Goal: Task Accomplishment & Management: Manage account settings

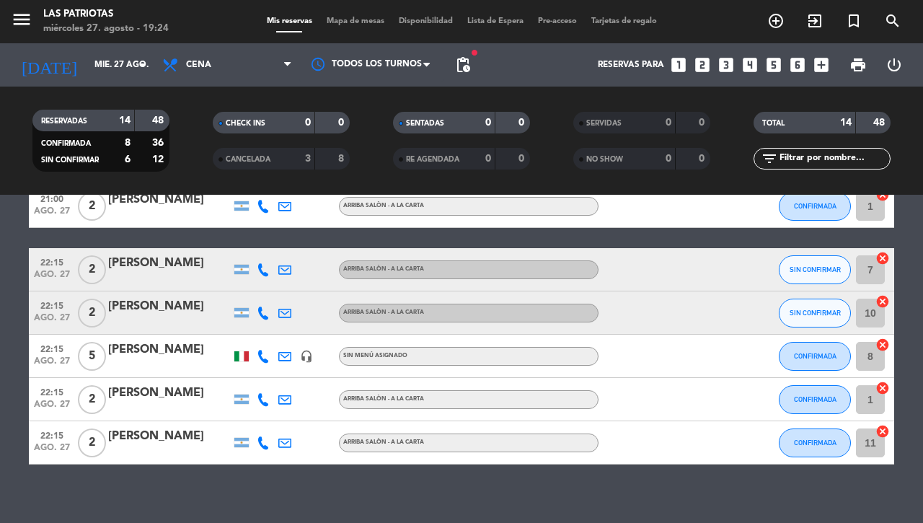
scroll to position [477, 0]
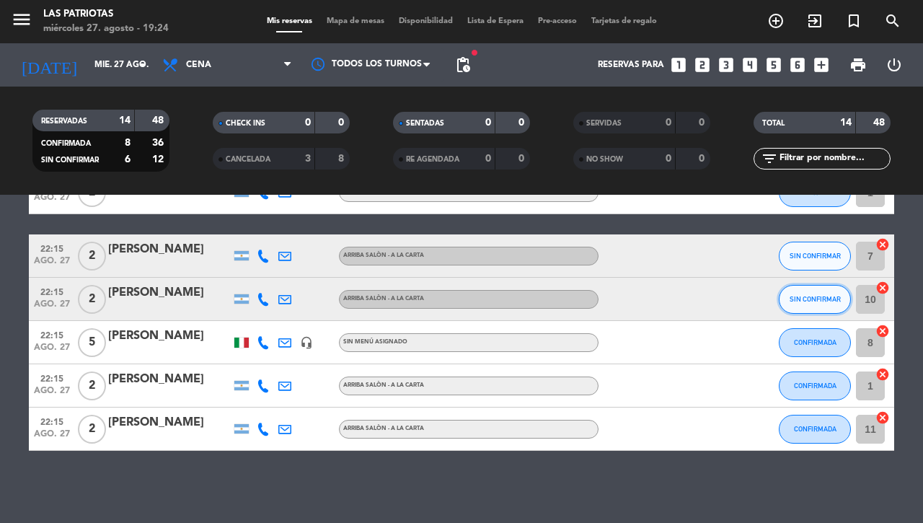
click at [806, 299] on span "SIN CONFIRMAR" at bounding box center [815, 299] width 51 height 8
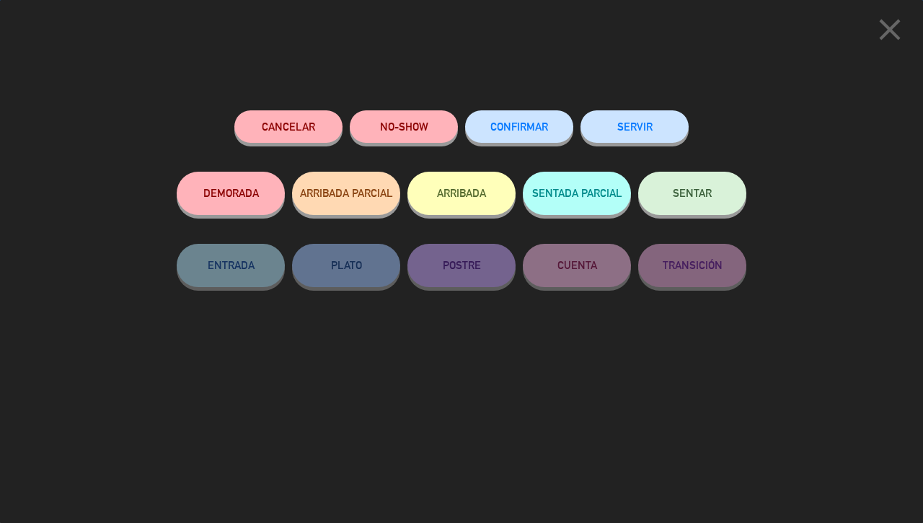
drag, startPoint x: 506, startPoint y: 132, endPoint x: 494, endPoint y: 126, distance: 13.5
click at [502, 127] on span "CONFIRMAR" at bounding box center [519, 126] width 58 height 12
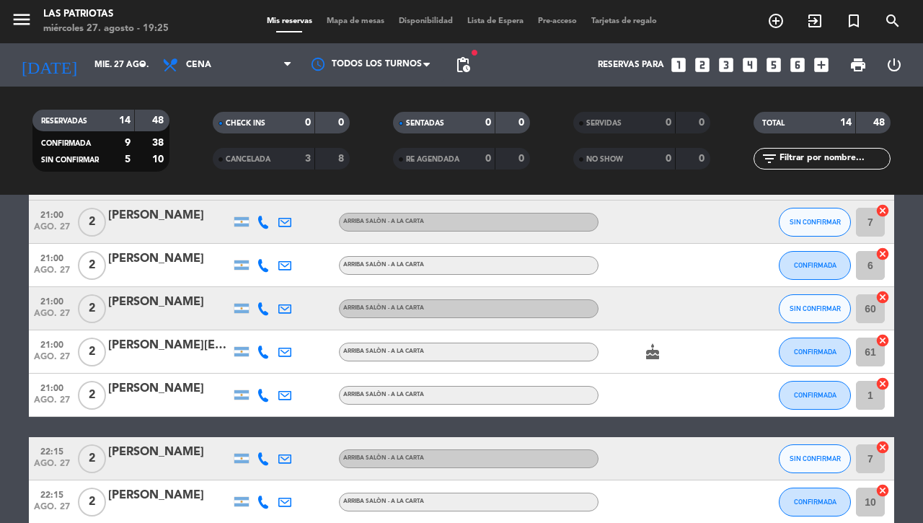
scroll to position [206, 0]
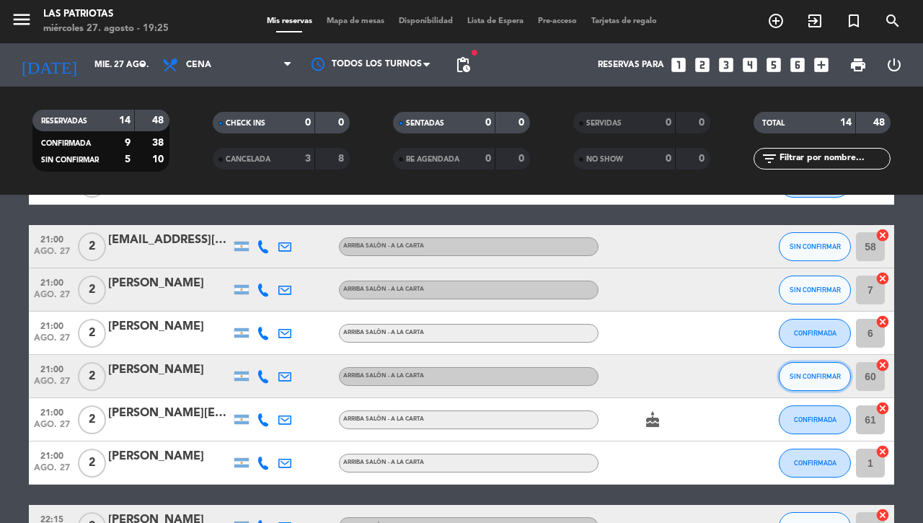
click at [812, 372] on span "SIN CONFIRMAR" at bounding box center [815, 376] width 51 height 8
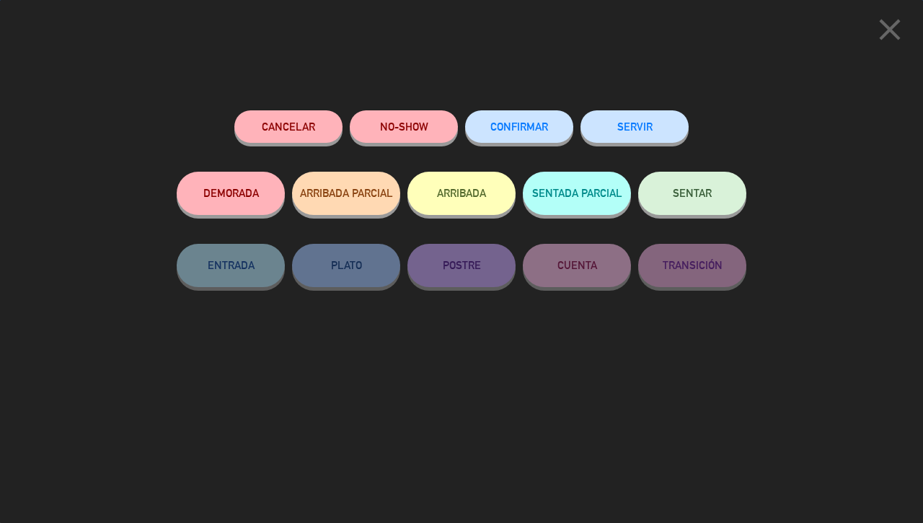
click at [516, 134] on button "CONFIRMAR" at bounding box center [519, 126] width 108 height 32
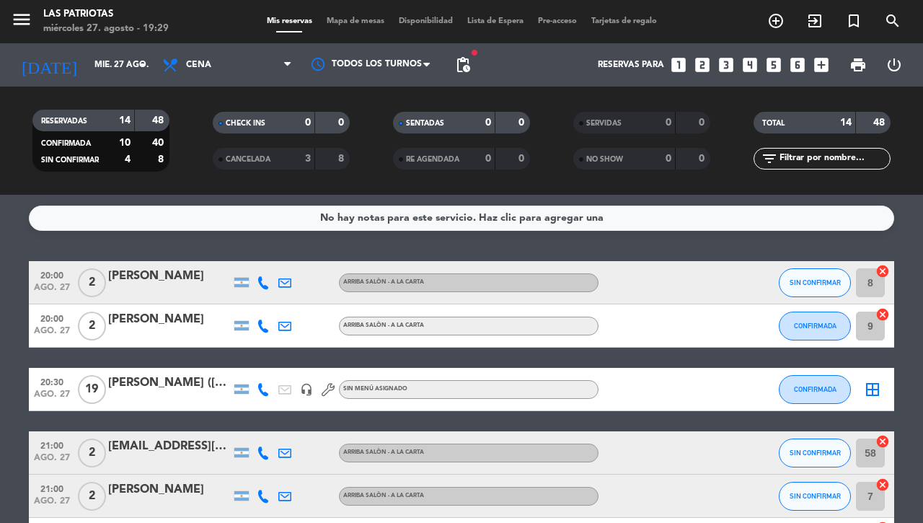
scroll to position [180, 0]
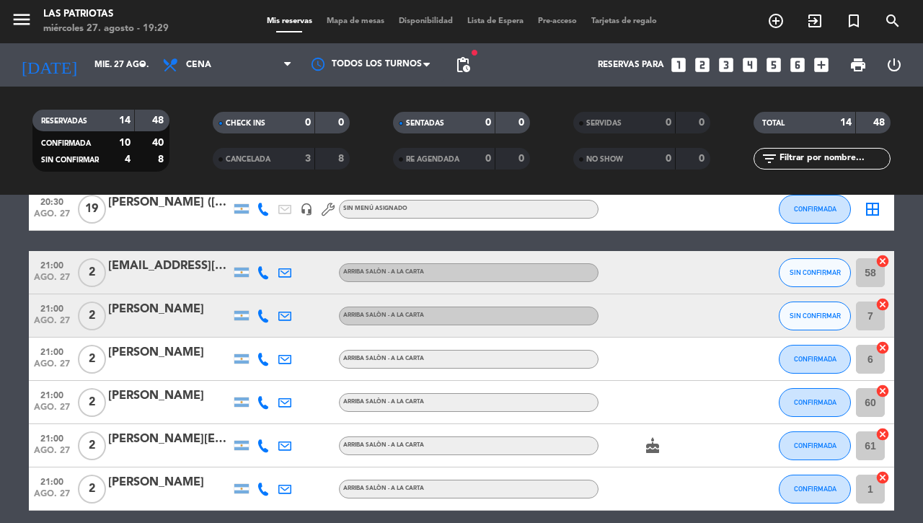
click at [257, 315] on icon at bounding box center [263, 315] width 13 height 13
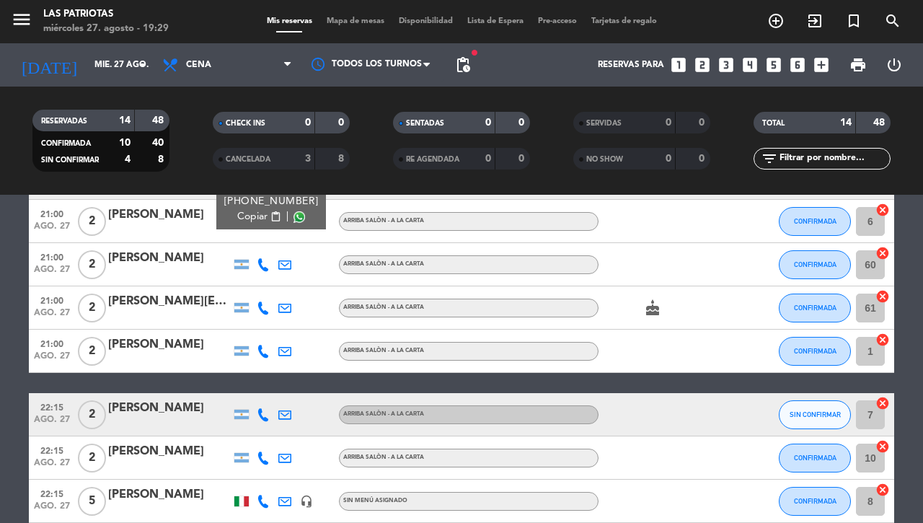
scroll to position [477, 0]
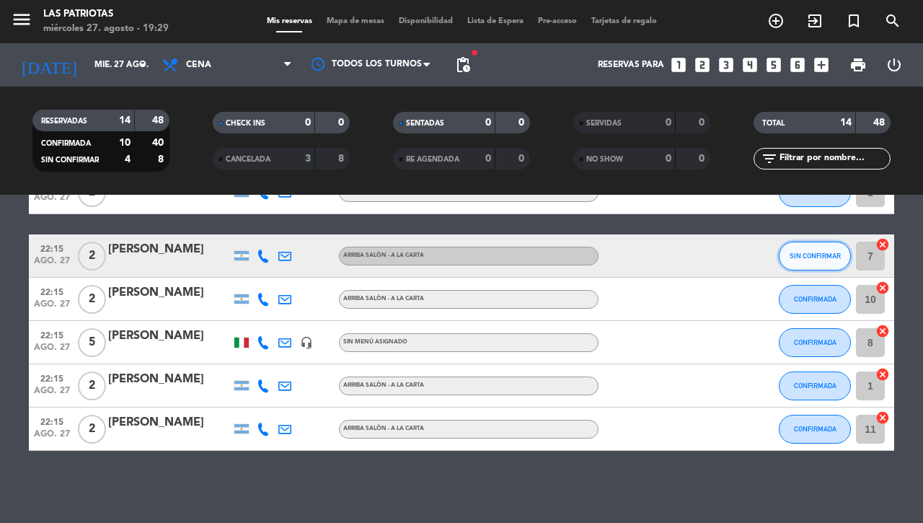
click at [795, 250] on button "SIN CONFIRMAR" at bounding box center [815, 256] width 72 height 29
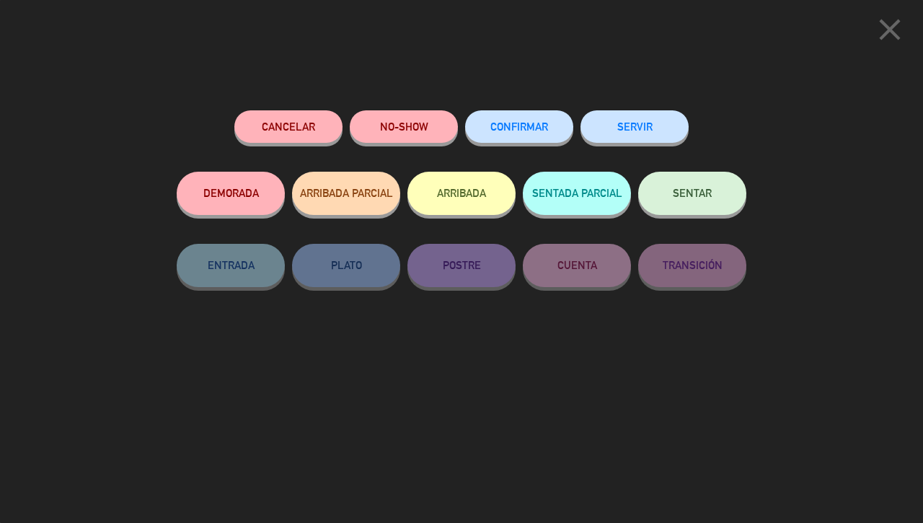
click at [518, 123] on span "CONFIRMAR" at bounding box center [519, 126] width 58 height 12
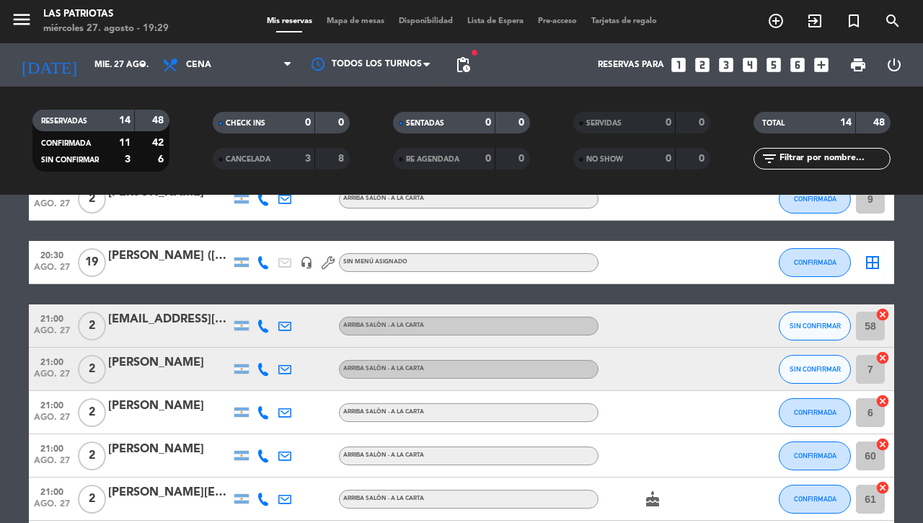
scroll to position [116, 0]
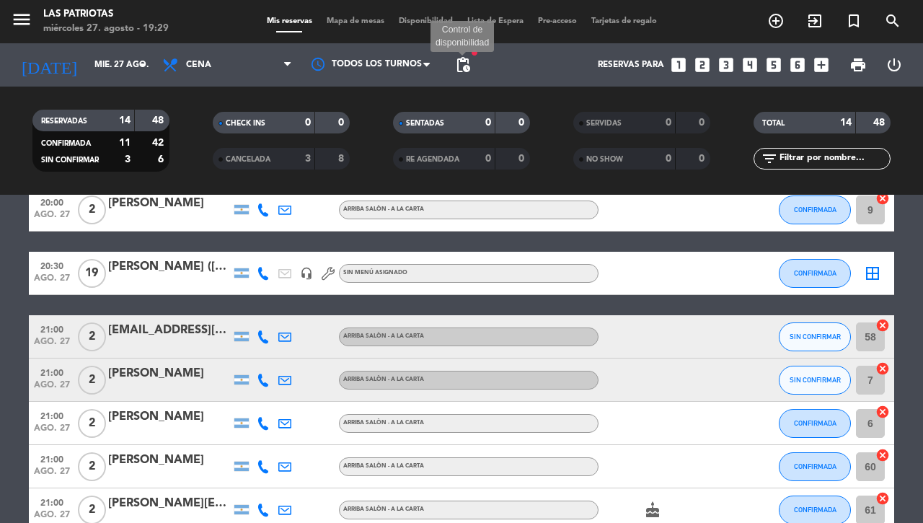
click at [460, 66] on span "pending_actions" at bounding box center [462, 64] width 17 height 17
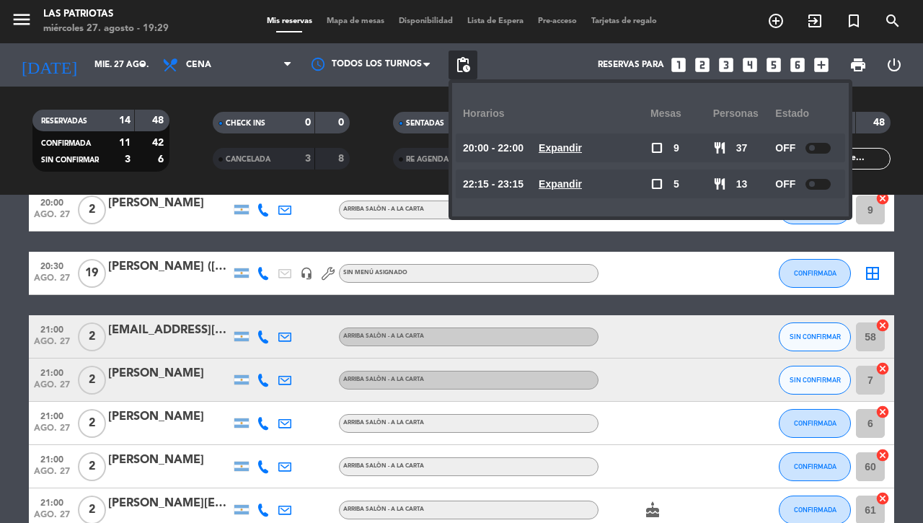
click at [0, 319] on bookings-row "20:00 ago. 27 2 [PERSON_NAME] ARRIBA SALÒN - A LA CARTA SIN CONFIRMAR 8 cancel …" at bounding box center [461, 478] width 923 height 666
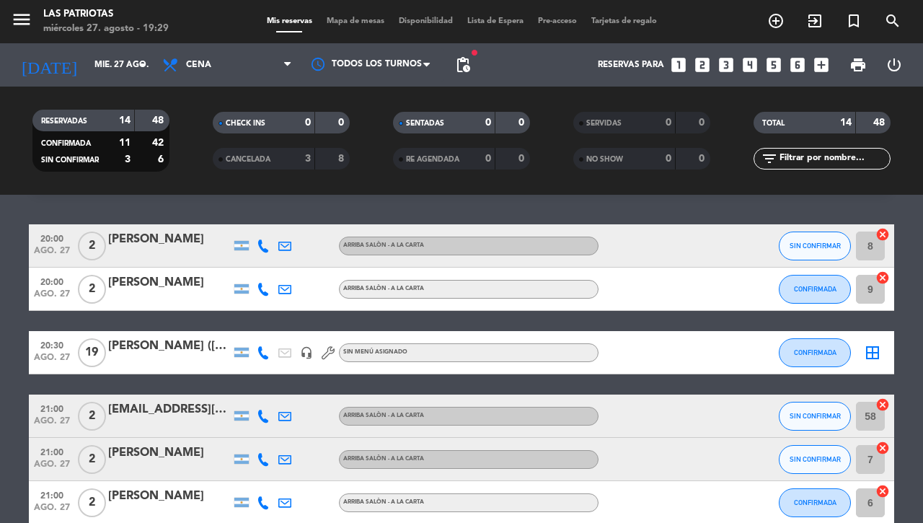
scroll to position [0, 0]
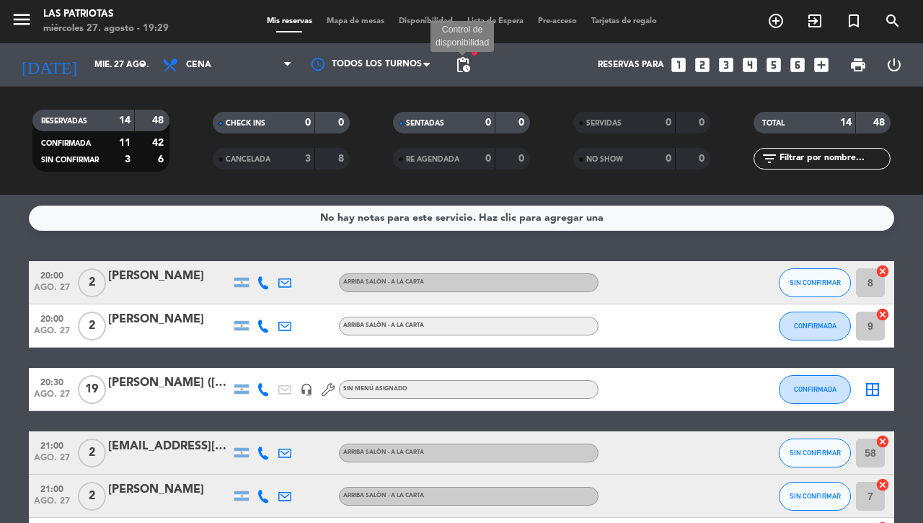
click at [465, 61] on span "pending_actions" at bounding box center [462, 64] width 17 height 17
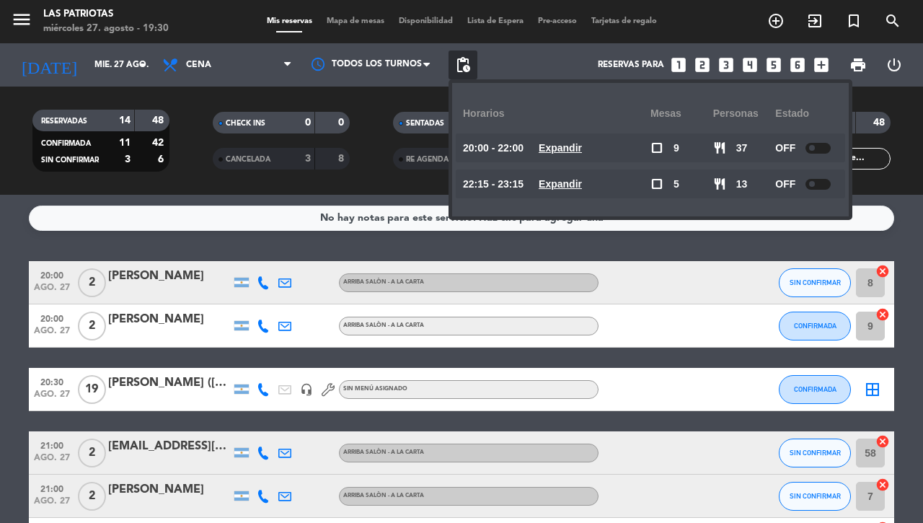
click at [822, 146] on div at bounding box center [818, 148] width 25 height 11
click at [193, 180] on div "RESERVADAS 14 48 CONFIRMADA 11 42 SIN CONFIRMAR 3 6 CHECK INS 0 0 CANCELADA 3 8…" at bounding box center [461, 141] width 923 height 108
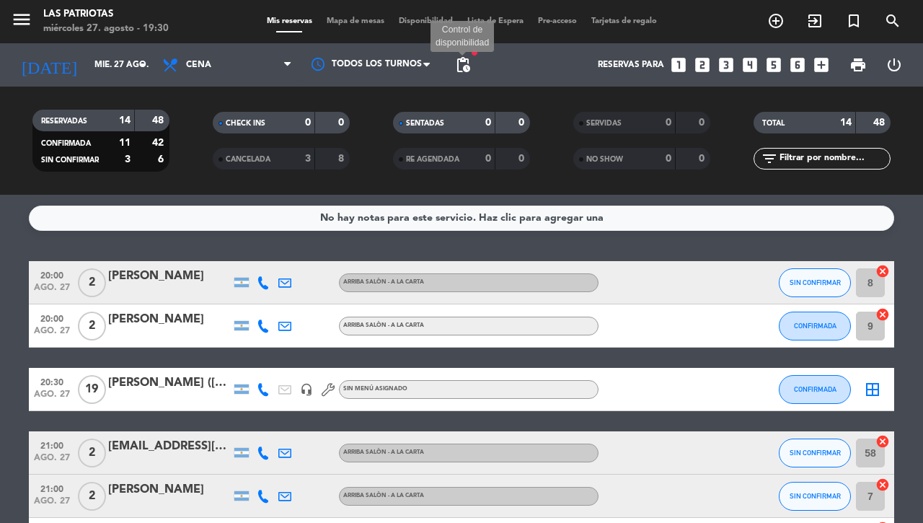
click at [462, 61] on span "pending_actions" at bounding box center [462, 64] width 17 height 17
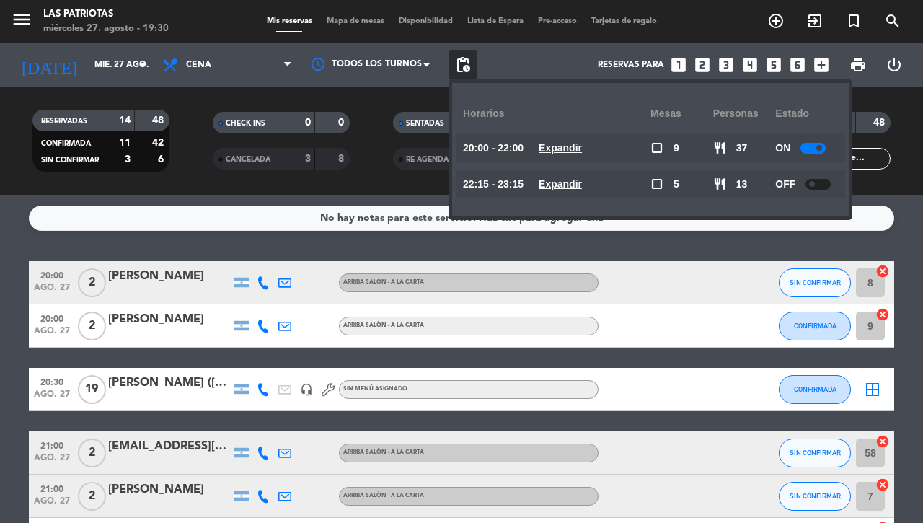
click at [2, 209] on service-notes "No hay notas para este servicio. Haz clic para agregar una" at bounding box center [461, 218] width 923 height 25
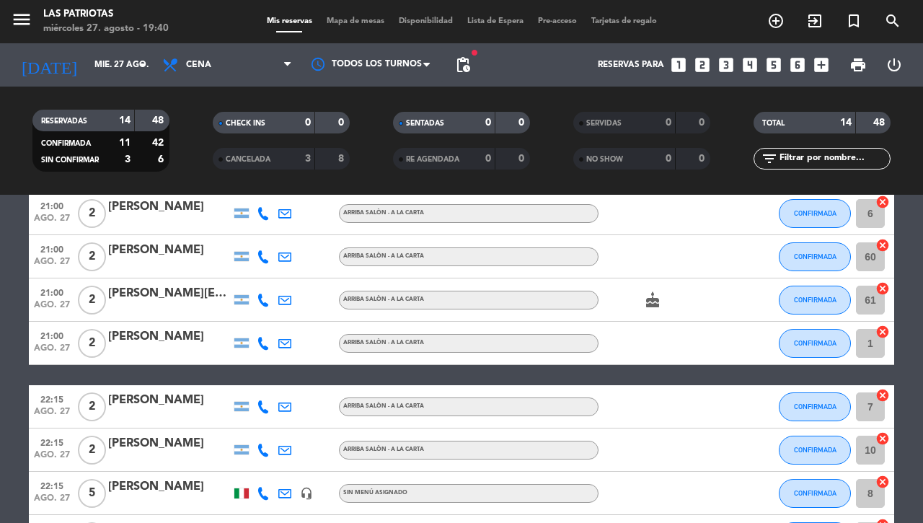
scroll to position [296, 0]
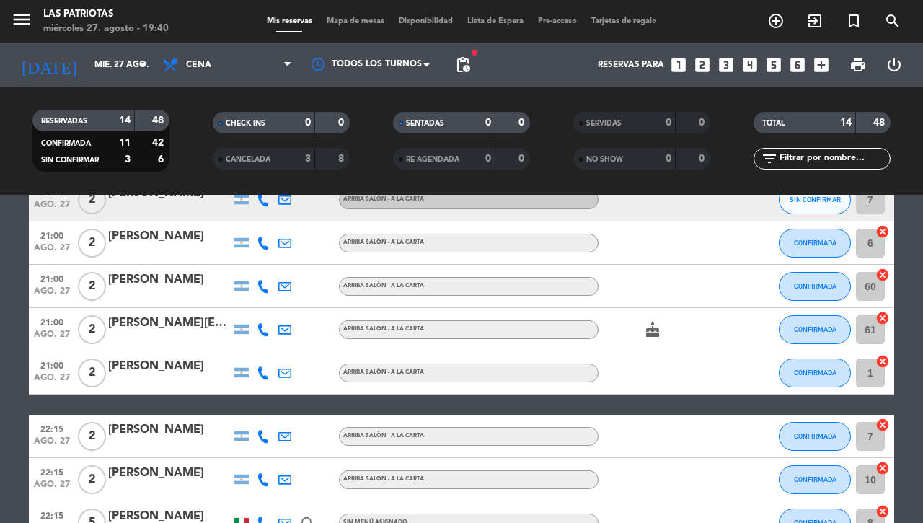
click at [644, 326] on icon "cake" at bounding box center [652, 329] width 17 height 17
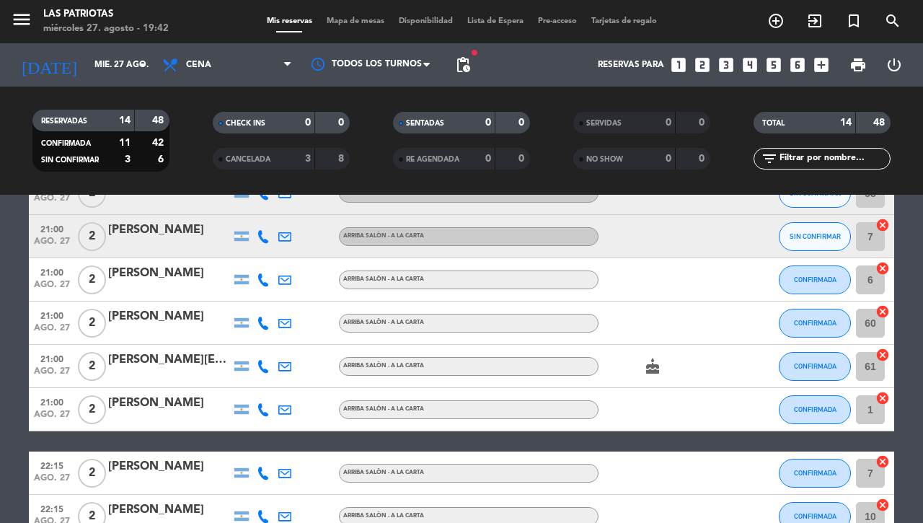
scroll to position [270, 0]
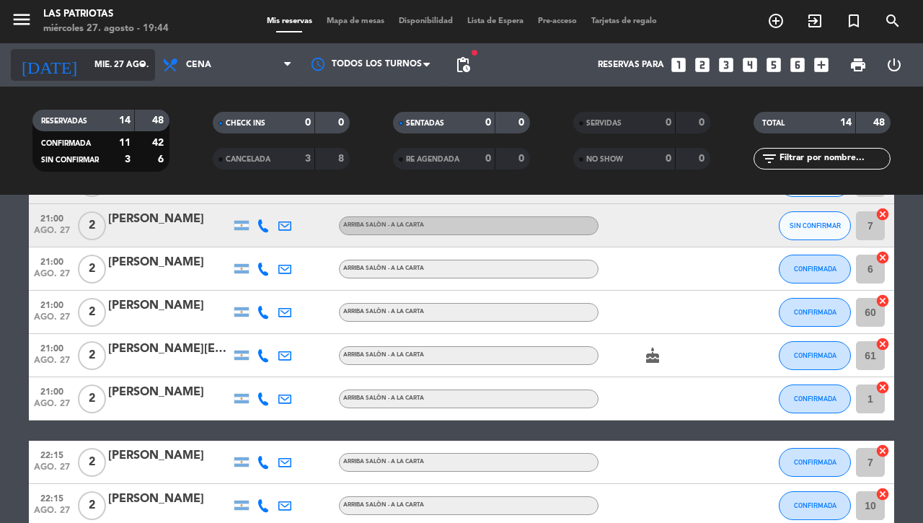
click at [100, 63] on input "mié. 27 ago." at bounding box center [144, 65] width 115 height 25
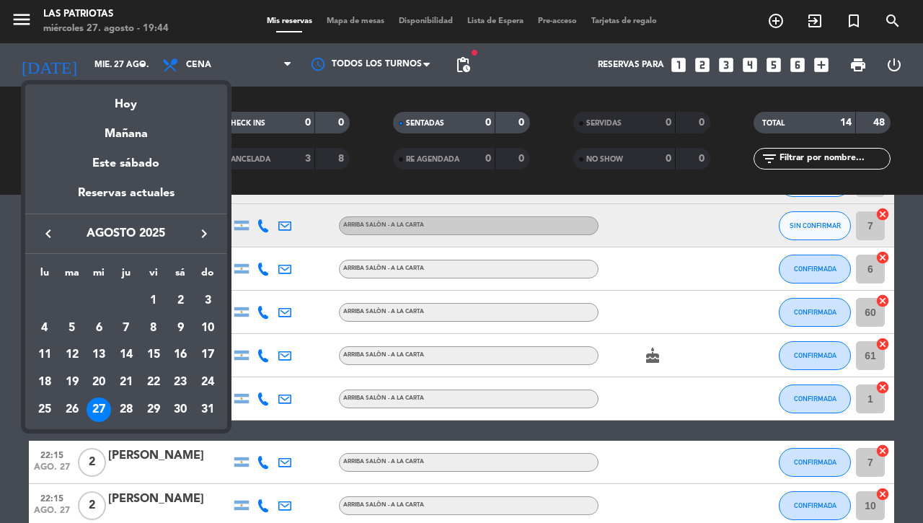
click at [203, 235] on icon "keyboard_arrow_right" at bounding box center [203, 233] width 17 height 17
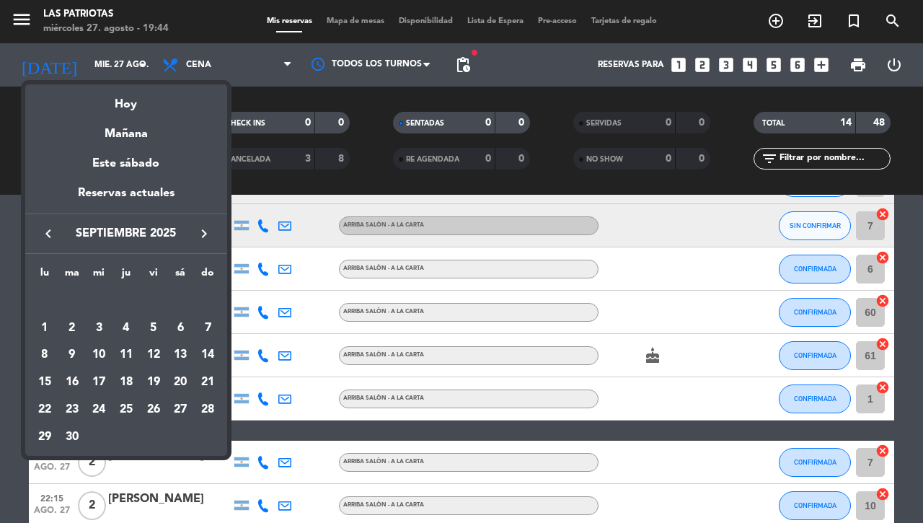
click at [203, 235] on icon "keyboard_arrow_right" at bounding box center [203, 233] width 17 height 17
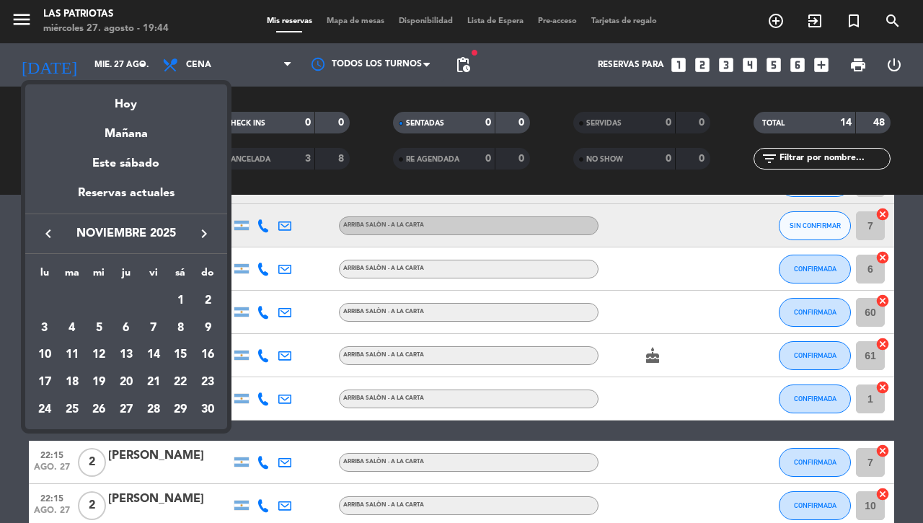
click at [203, 235] on icon "keyboard_arrow_right" at bounding box center [203, 233] width 17 height 17
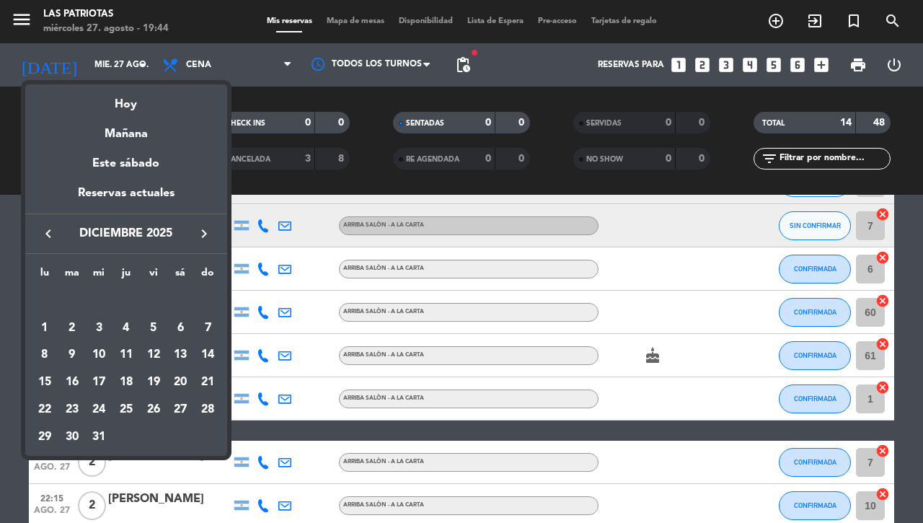
click at [203, 235] on icon "keyboard_arrow_right" at bounding box center [203, 233] width 17 height 17
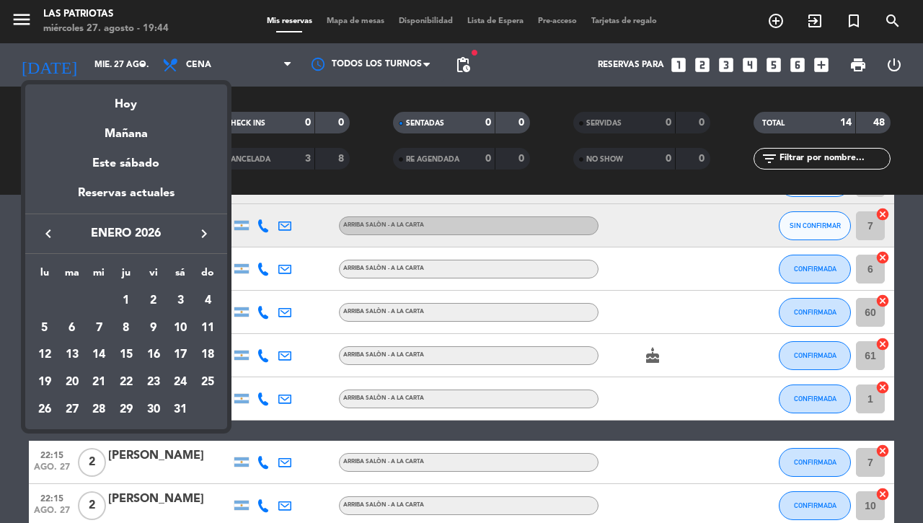
click at [203, 235] on icon "keyboard_arrow_right" at bounding box center [203, 233] width 17 height 17
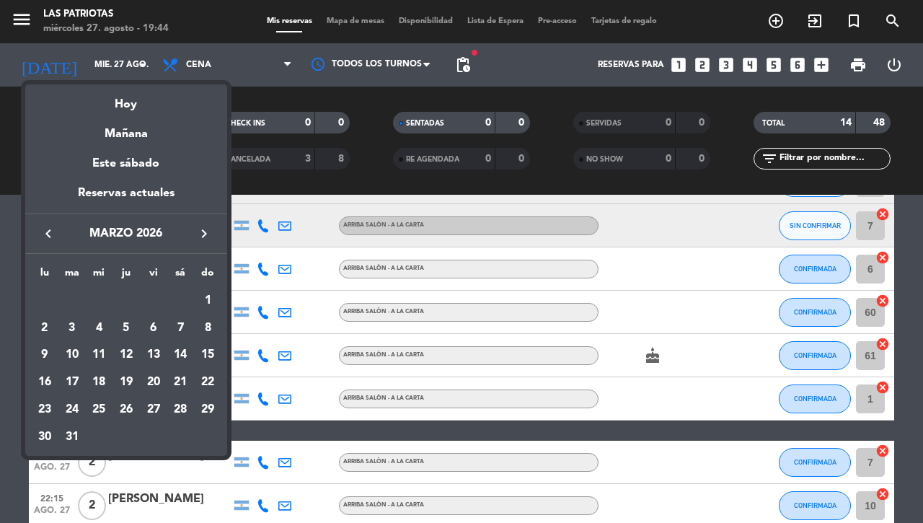
click at [56, 234] on icon "keyboard_arrow_left" at bounding box center [48, 233] width 17 height 17
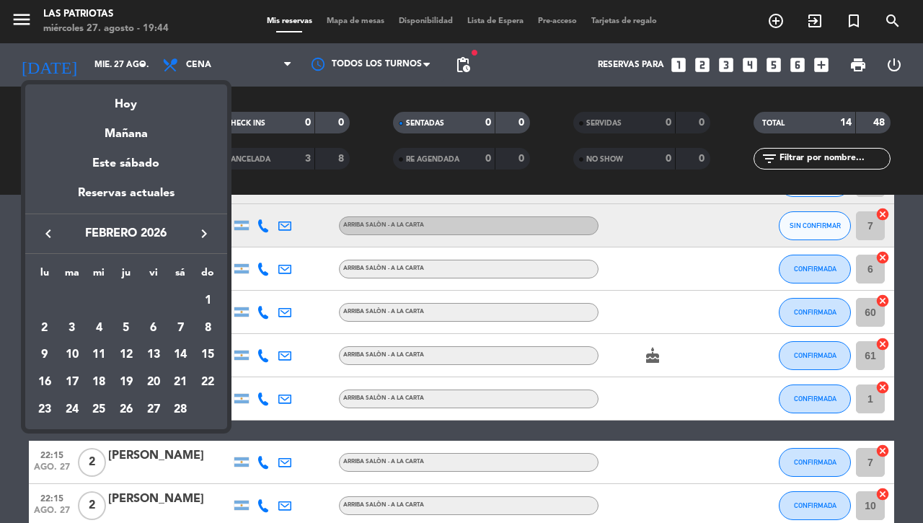
click at [7, 462] on div at bounding box center [461, 261] width 923 height 523
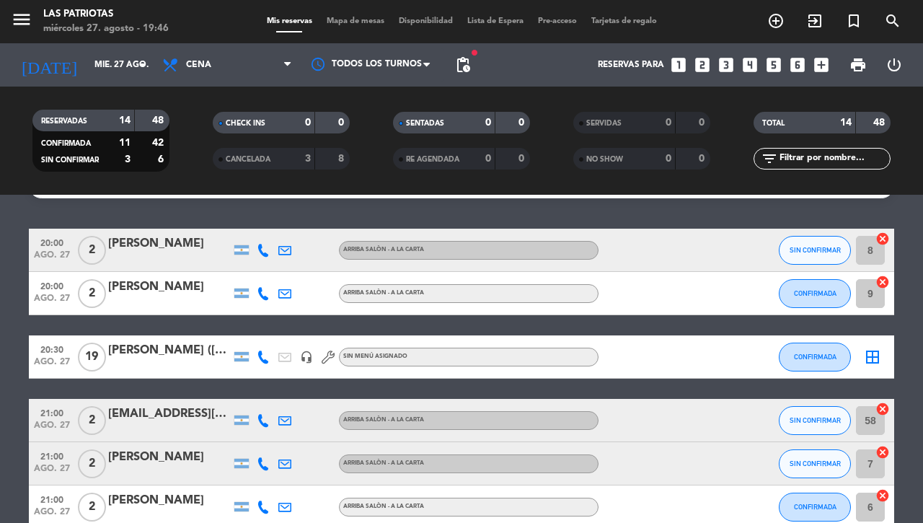
scroll to position [0, 0]
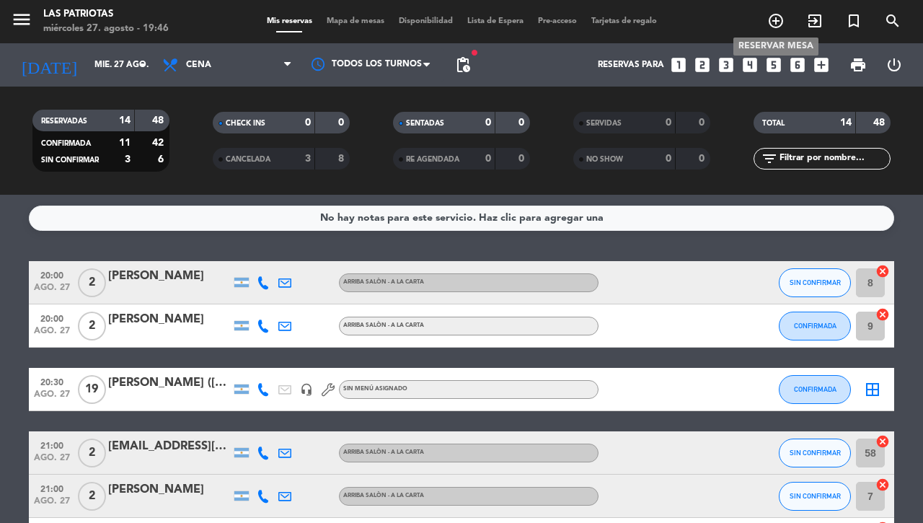
click at [775, 18] on icon "add_circle_outline" at bounding box center [775, 20] width 17 height 17
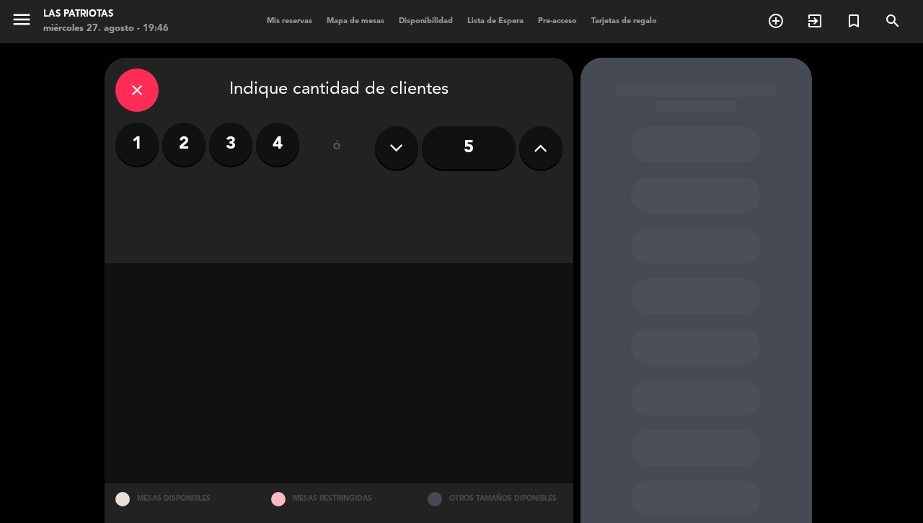
click at [225, 142] on label "3" at bounding box center [230, 144] width 43 height 43
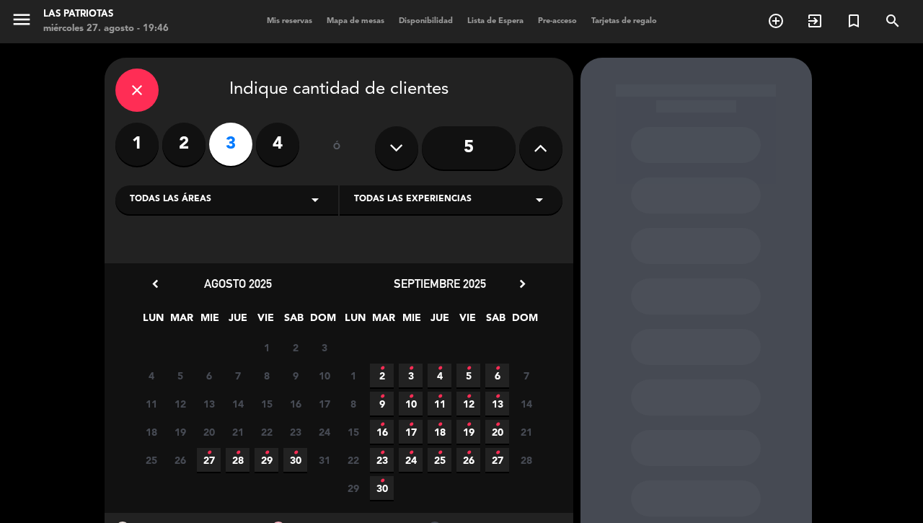
click at [206, 453] on icon "•" at bounding box center [208, 452] width 5 height 23
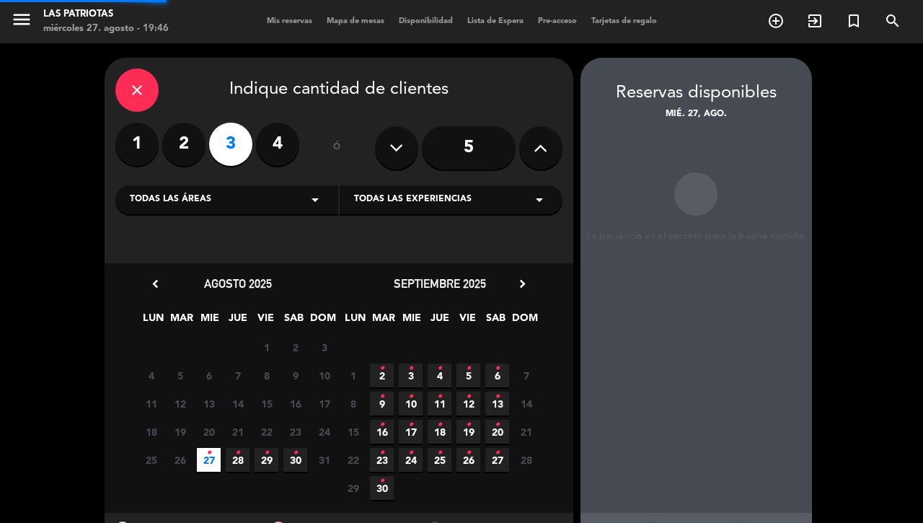
scroll to position [58, 0]
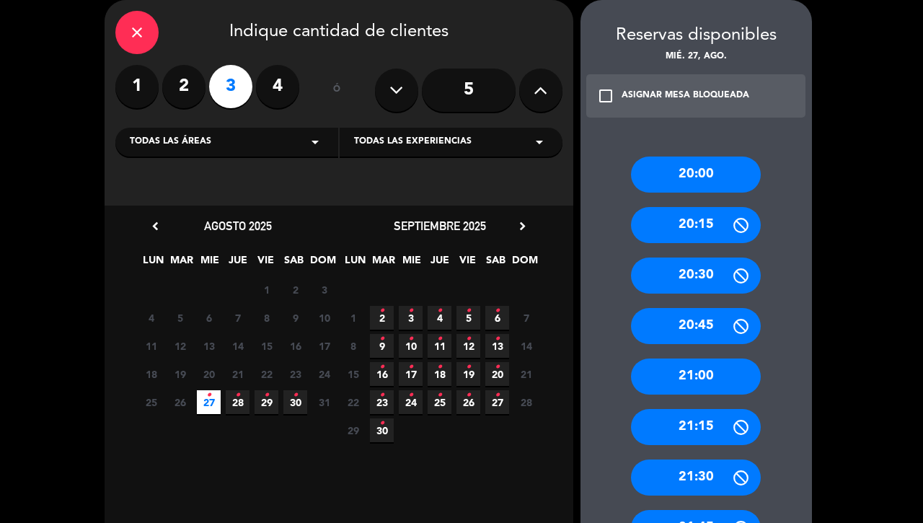
click at [675, 160] on div "20:00" at bounding box center [696, 174] width 130 height 36
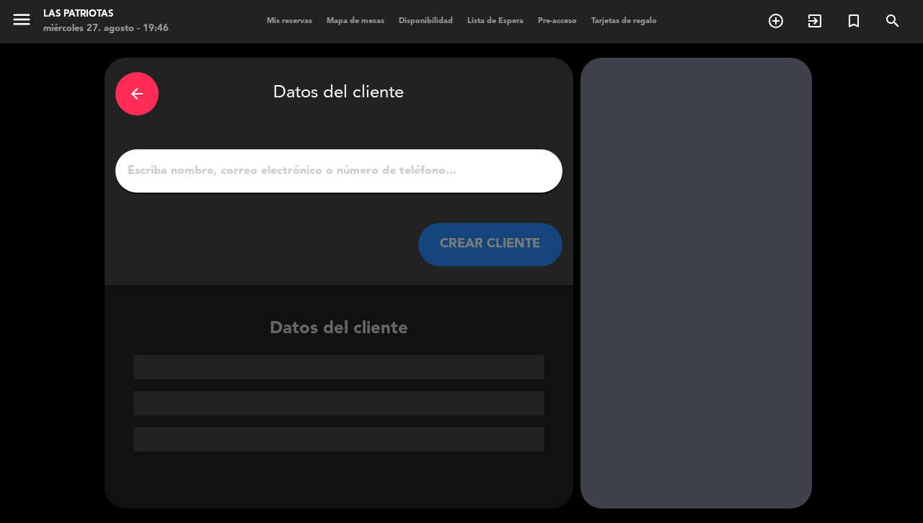
scroll to position [0, 0]
click at [418, 167] on input "1" at bounding box center [338, 171] width 425 height 20
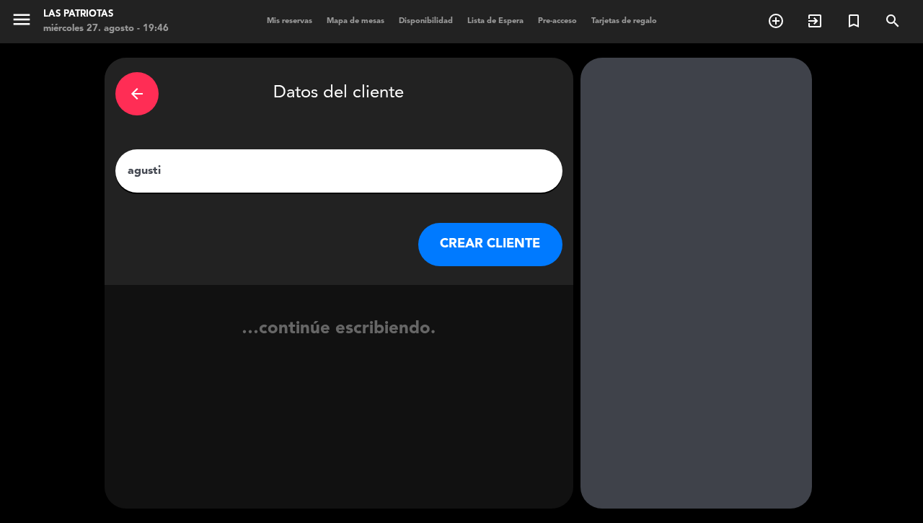
type input "[PERSON_NAME]"
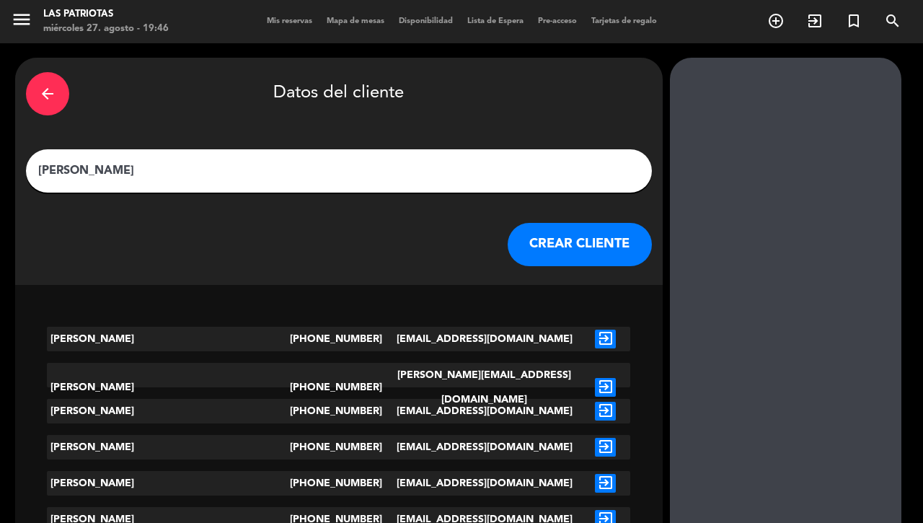
click at [508, 249] on button "CREAR CLIENTE" at bounding box center [580, 244] width 144 height 43
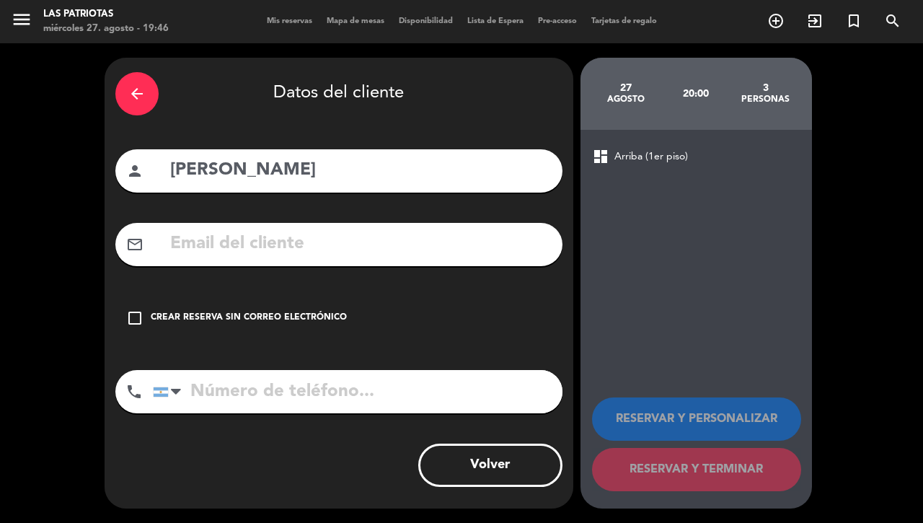
click at [133, 315] on icon "check_box_outline_blank" at bounding box center [134, 317] width 17 height 17
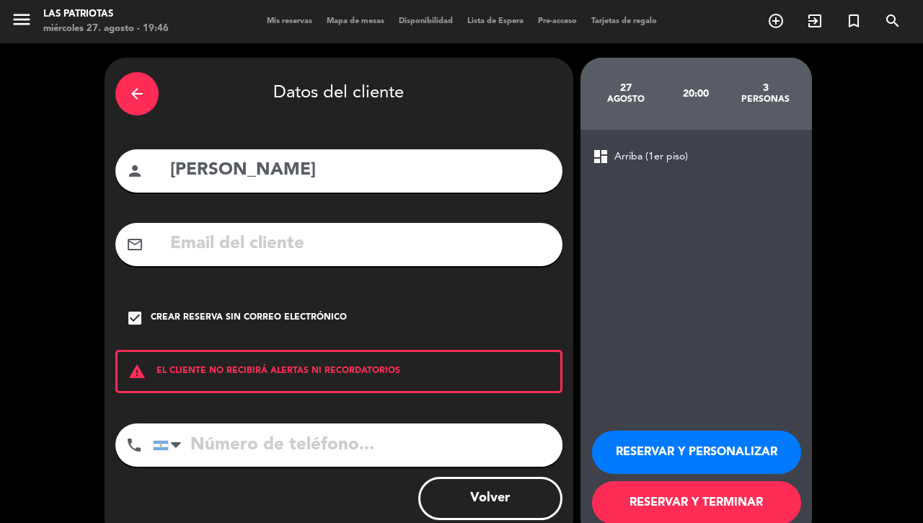
click at [729, 500] on button "RESERVAR Y TERMINAR" at bounding box center [696, 502] width 209 height 43
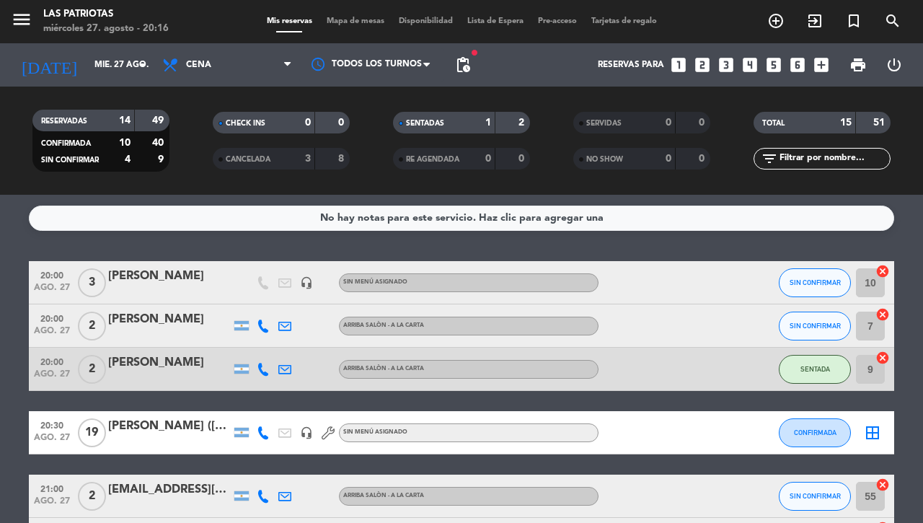
click at [769, 19] on icon "add_circle_outline" at bounding box center [775, 20] width 17 height 17
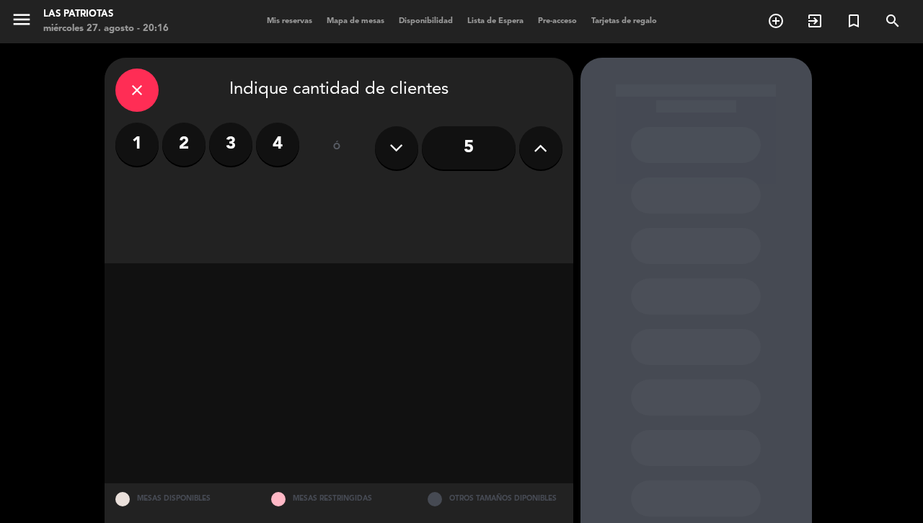
click at [182, 142] on label "2" at bounding box center [183, 144] width 43 height 43
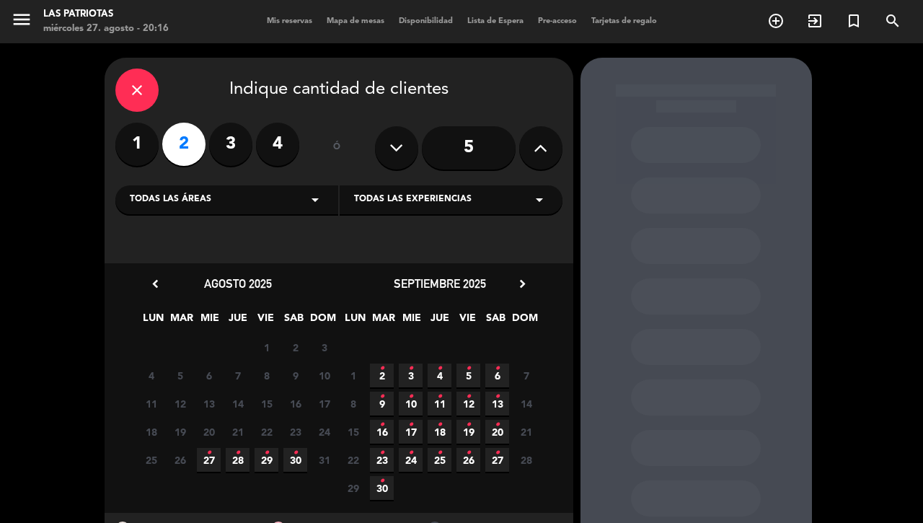
click at [207, 459] on icon "•" at bounding box center [208, 452] width 5 height 23
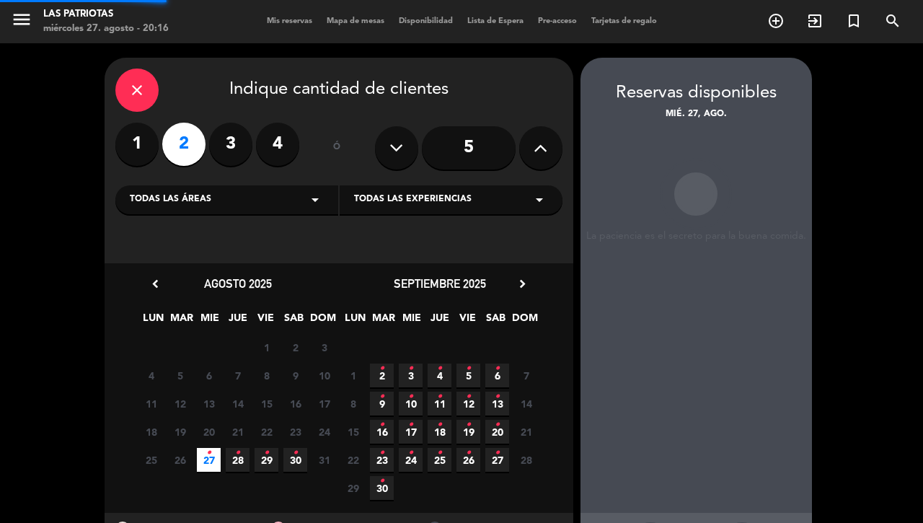
scroll to position [58, 0]
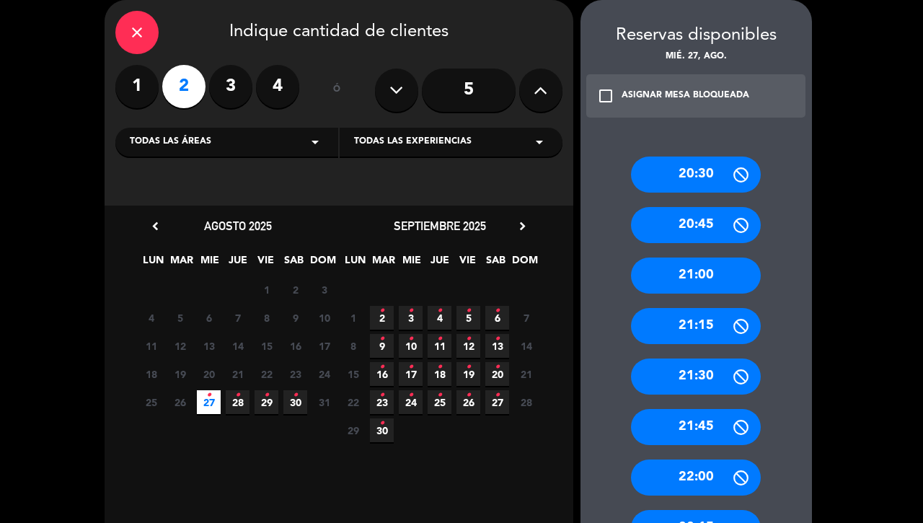
click at [235, 393] on icon "•" at bounding box center [237, 395] width 5 height 23
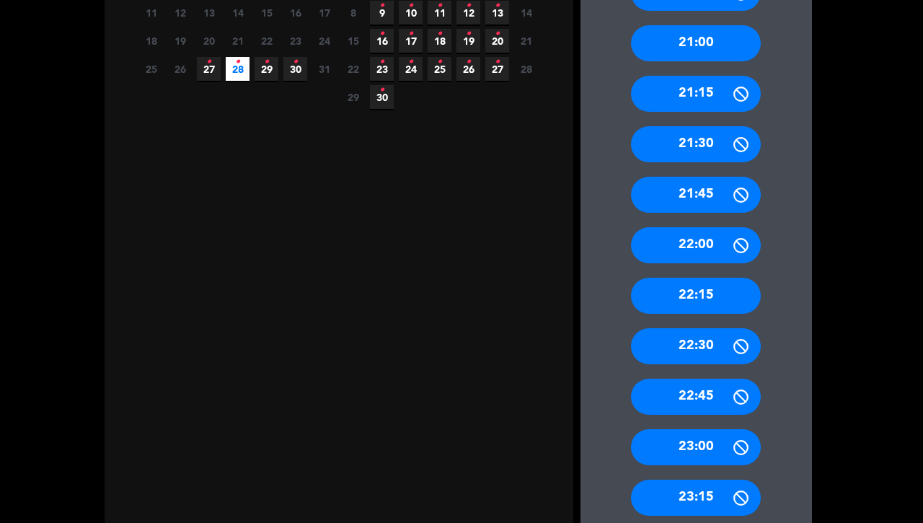
scroll to position [392, 0]
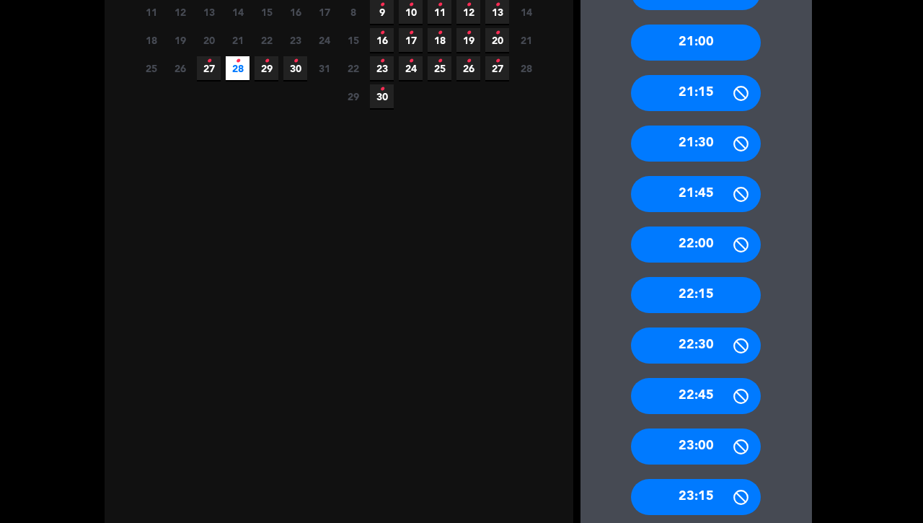
click at [676, 393] on div "22:45" at bounding box center [696, 396] width 130 height 36
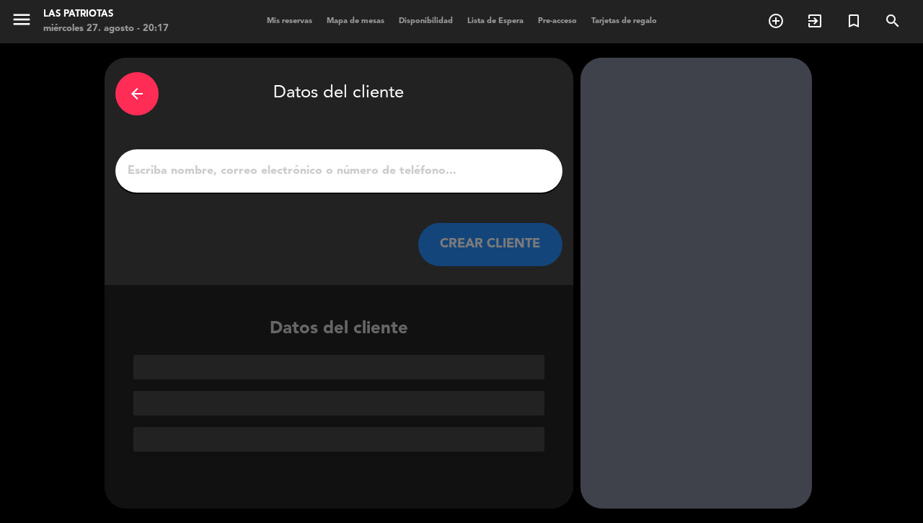
scroll to position [0, 0]
click at [411, 177] on input "1" at bounding box center [338, 171] width 425 height 20
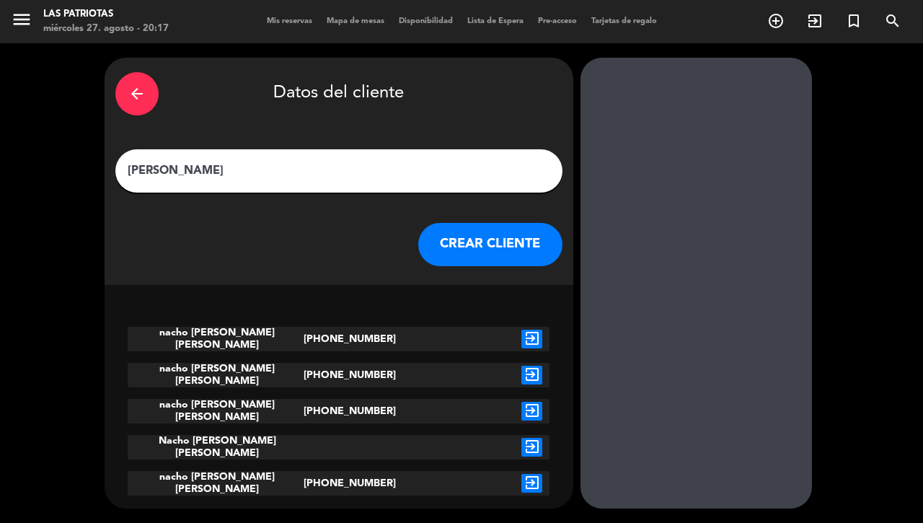
type input "[PERSON_NAME]"
click at [332, 337] on div "[PHONE_NUMBER]" at bounding box center [339, 339] width 71 height 25
click at [521, 341] on icon "exit_to_app" at bounding box center [531, 339] width 21 height 19
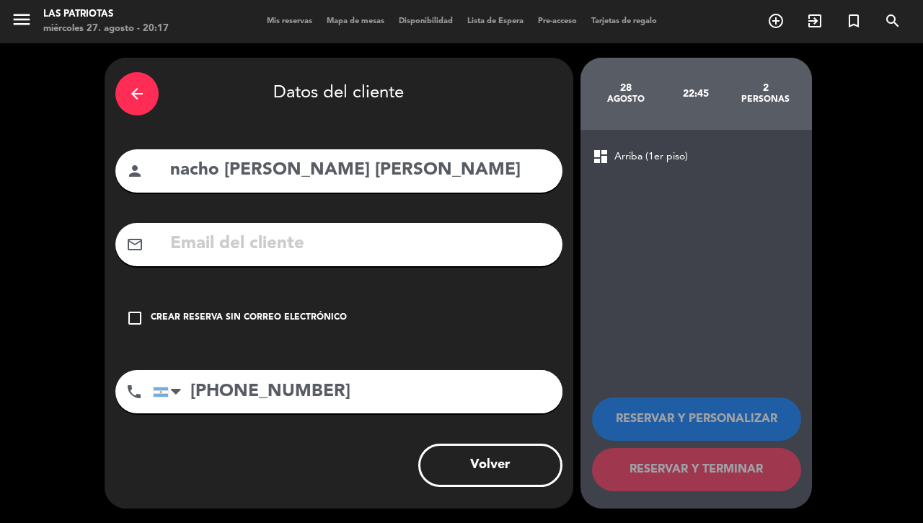
click at [134, 321] on icon "check_box_outline_blank" at bounding box center [134, 317] width 17 height 17
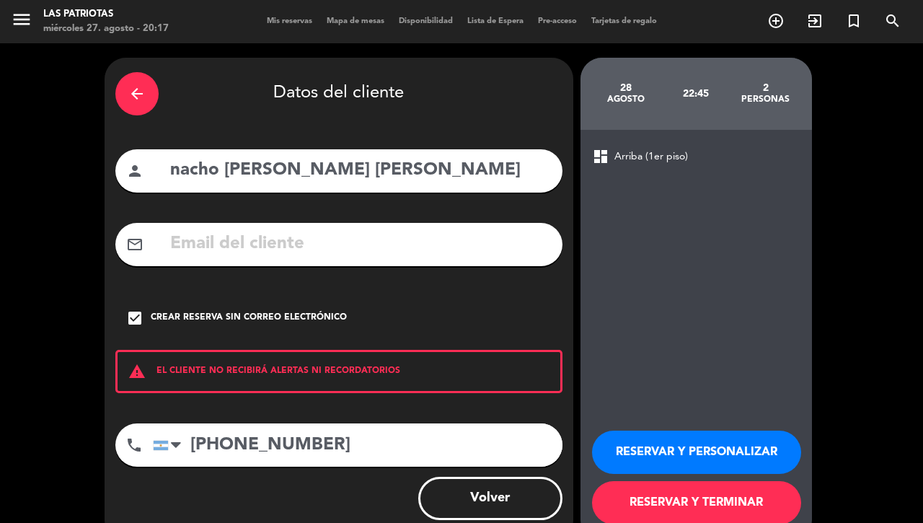
click at [687, 454] on button "RESERVAR Y PERSONALIZAR" at bounding box center [696, 452] width 209 height 43
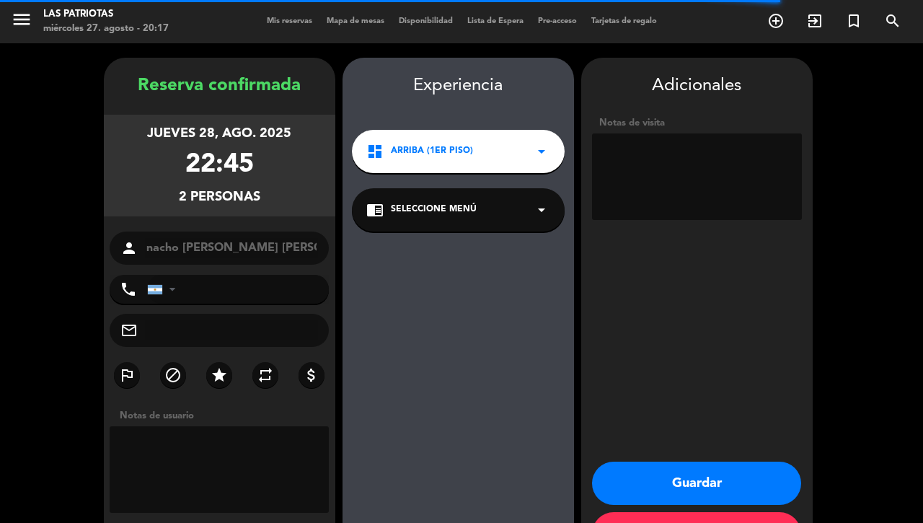
type input "[PHONE_NUMBER]"
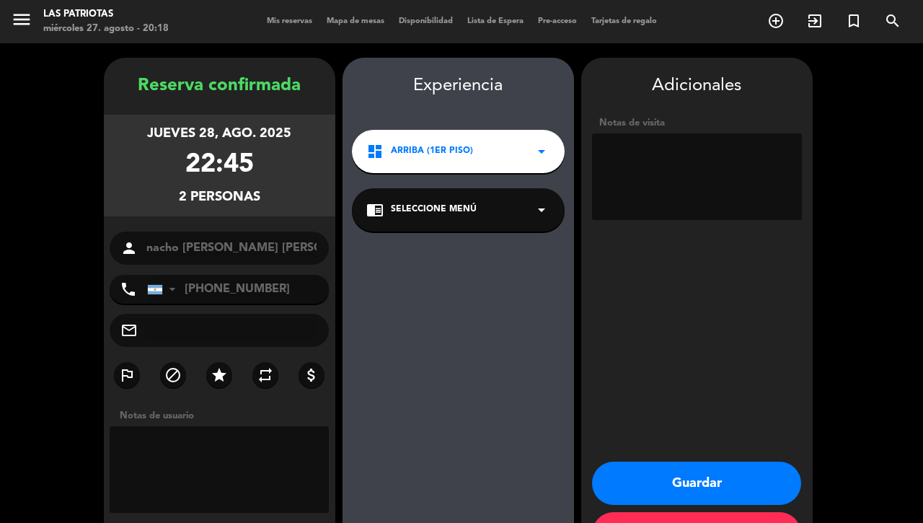
scroll to position [54, 0]
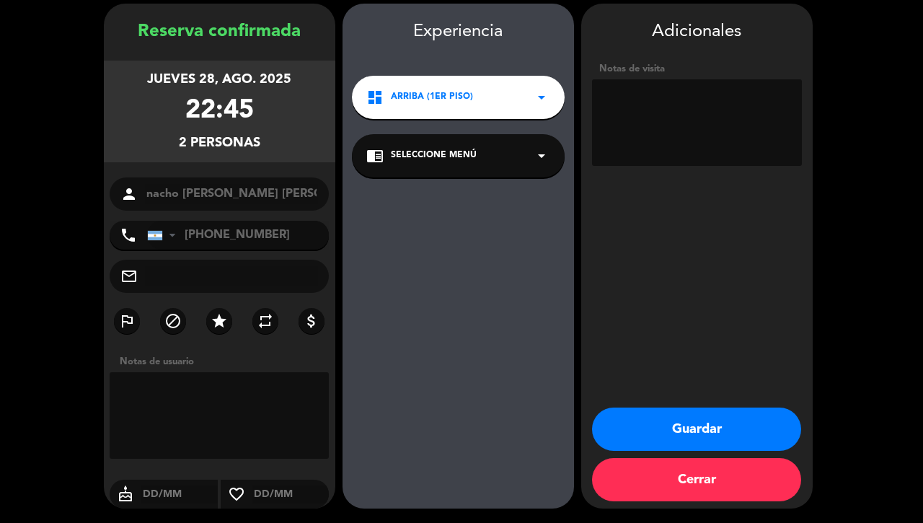
click at [145, 404] on textarea at bounding box center [220, 415] width 220 height 87
type textarea "barra"
click at [675, 429] on button "Guardar" at bounding box center [696, 428] width 209 height 43
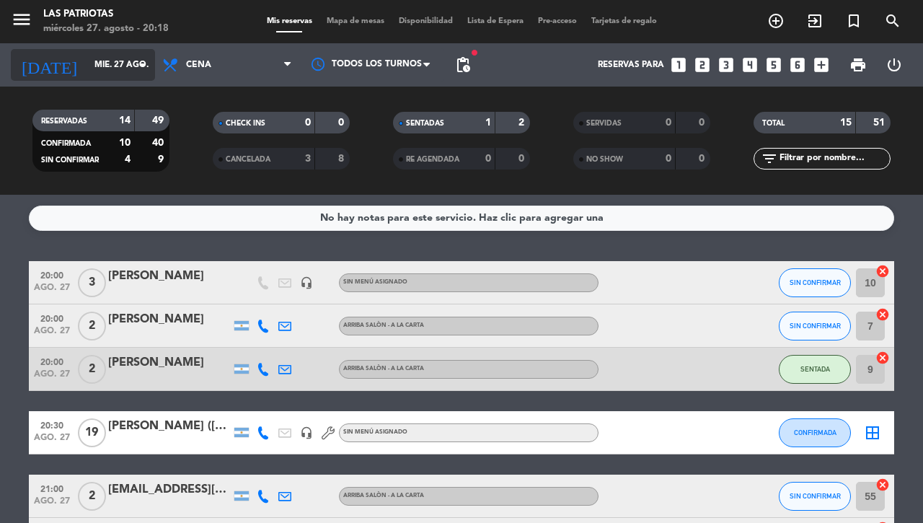
click at [100, 60] on input "mié. 27 ago." at bounding box center [144, 65] width 115 height 25
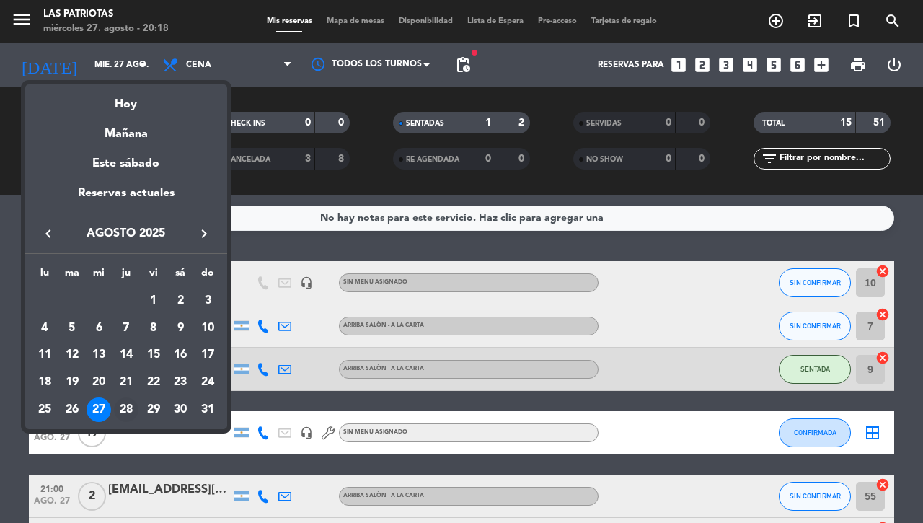
click at [124, 408] on div "28" at bounding box center [126, 409] width 25 height 25
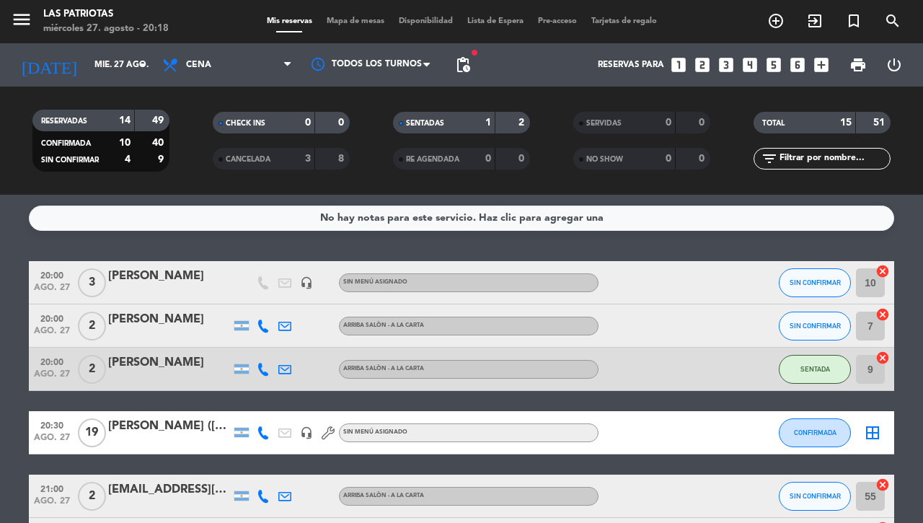
type input "jue. 28 ago."
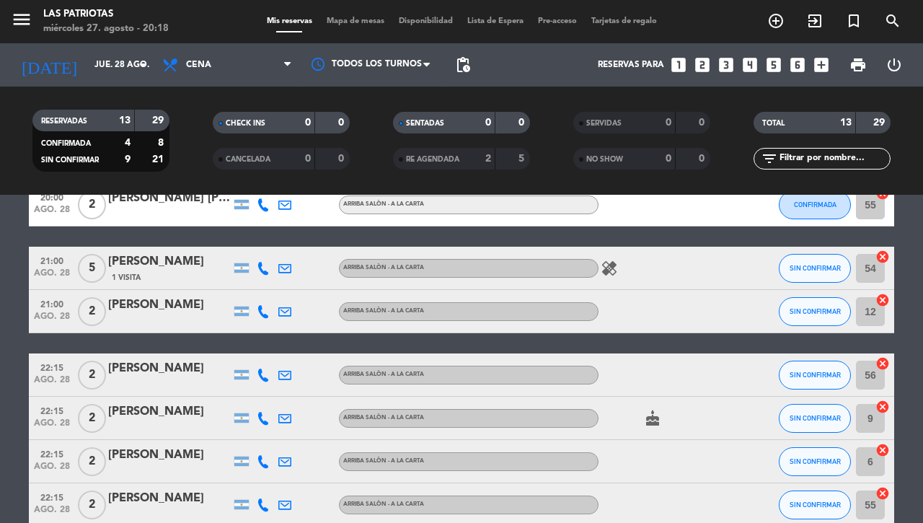
scroll to position [433, 0]
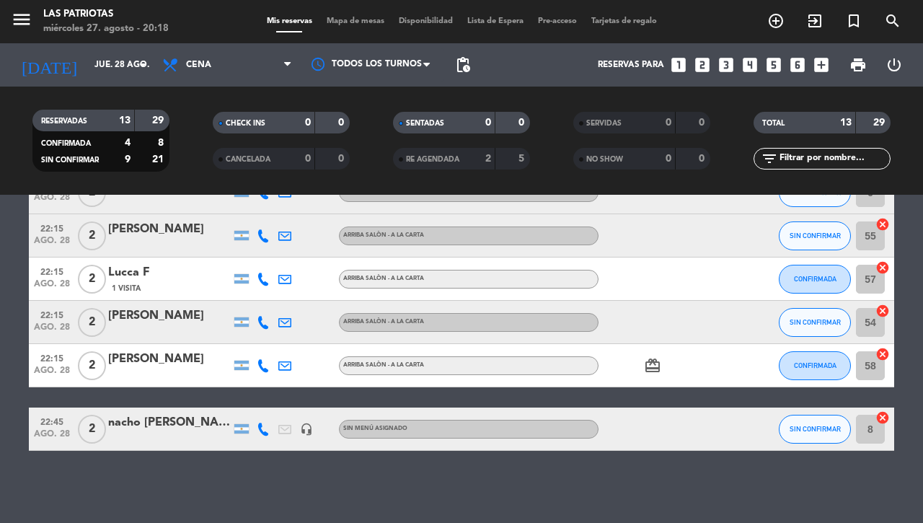
click at [137, 436] on div at bounding box center [169, 439] width 123 height 12
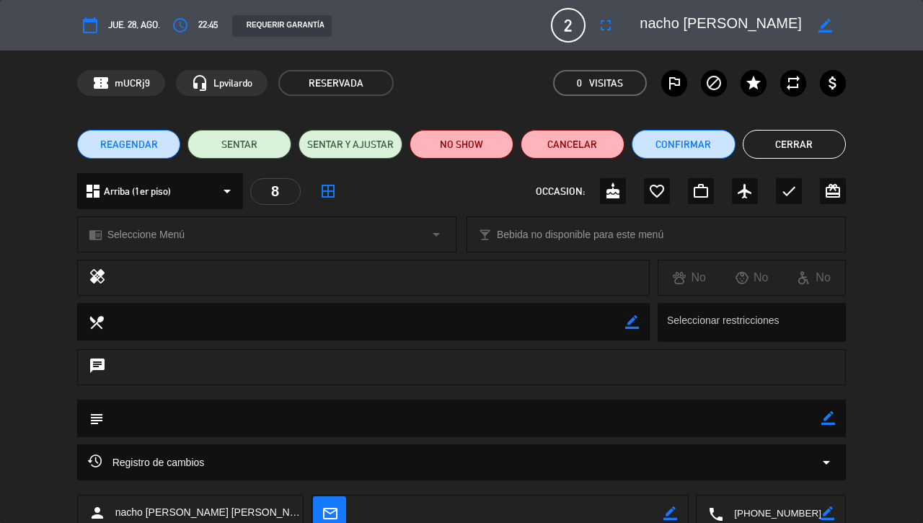
click at [821, 416] on icon "border_color" at bounding box center [828, 418] width 14 height 14
click at [141, 418] on textarea at bounding box center [463, 418] width 718 height 37
click at [821, 420] on icon at bounding box center [828, 418] width 14 height 14
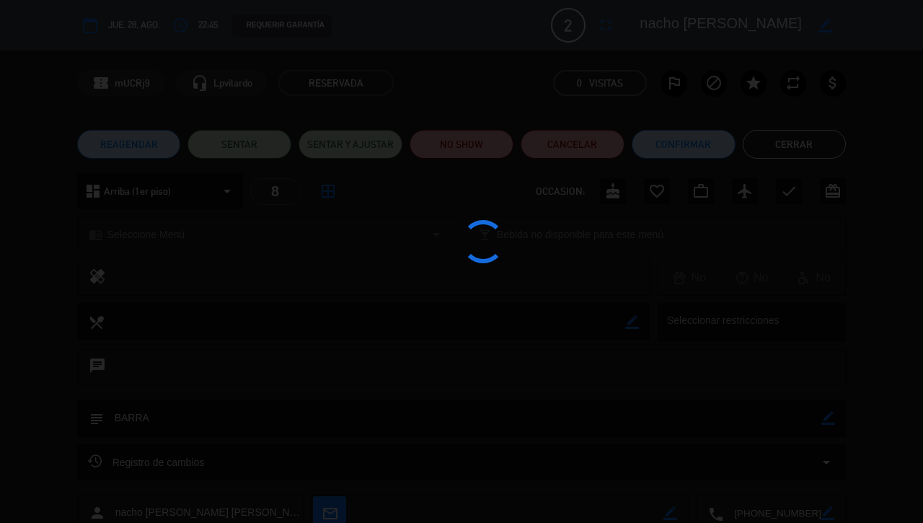
type textarea "BARRA"
click at [669, 150] on edit-booking-info-modal "calendar_today jue. 28, ago. access_time 22:45 REQUERIR GARANTÍA 2 nacho [PERSO…" at bounding box center [461, 261] width 923 height 523
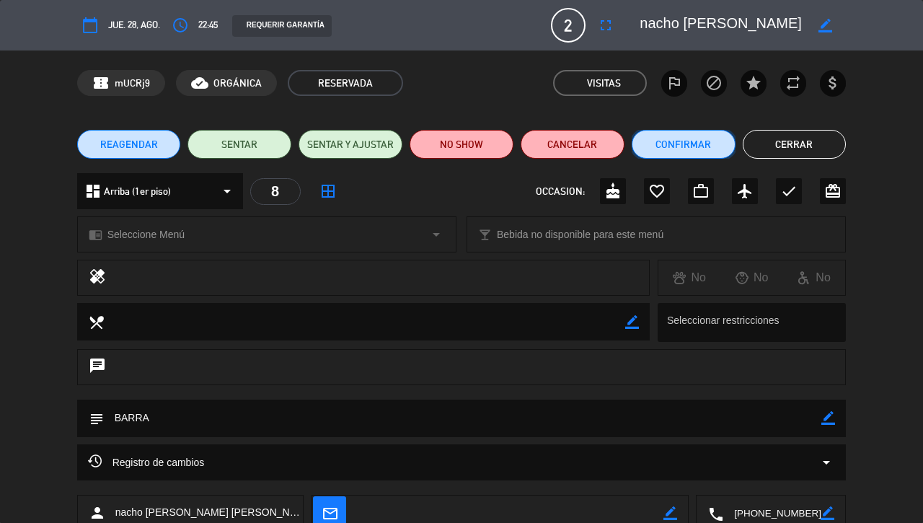
click at [662, 136] on button "Confirmar" at bounding box center [684, 144] width 104 height 29
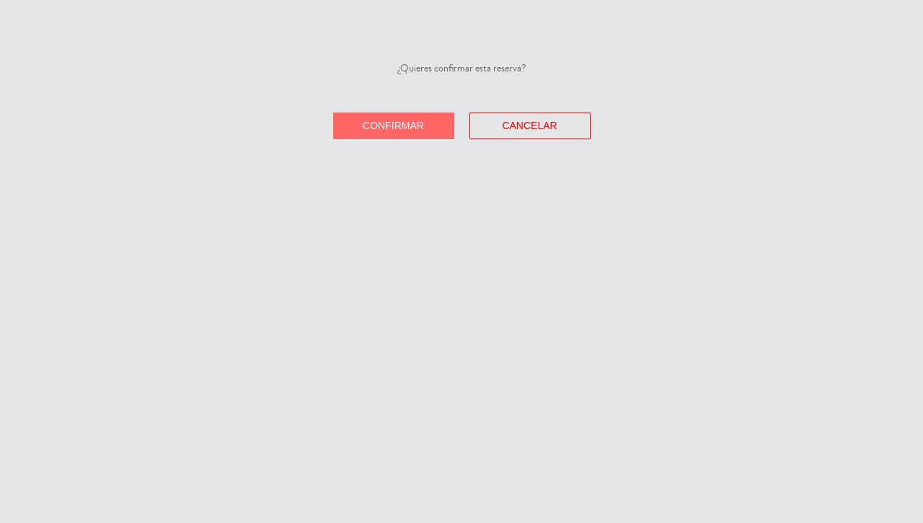
click at [397, 117] on button "Confirmar" at bounding box center [393, 125] width 121 height 27
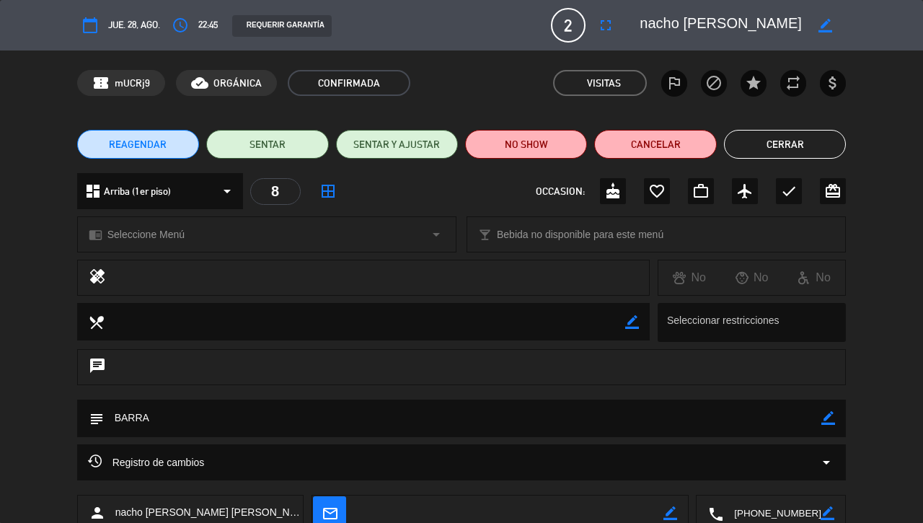
click at [762, 148] on button "Cerrar" at bounding box center [785, 144] width 122 height 29
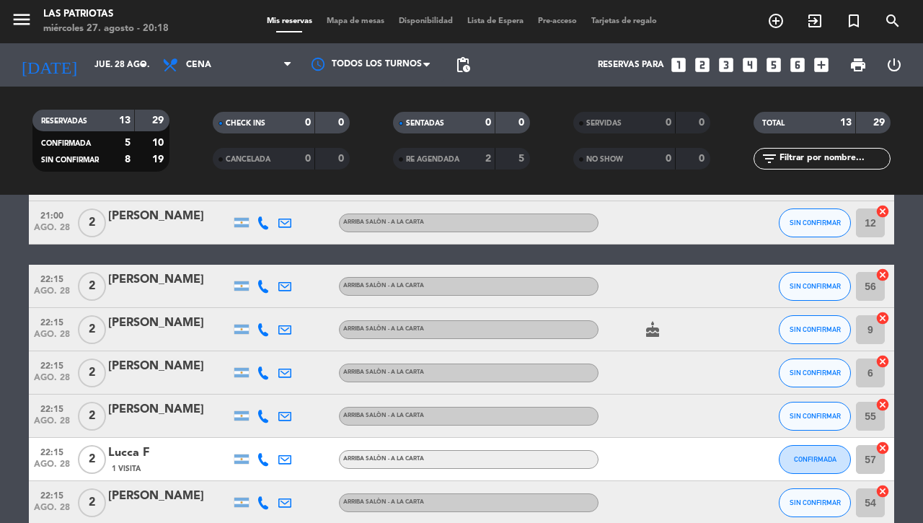
scroll to position [343, 0]
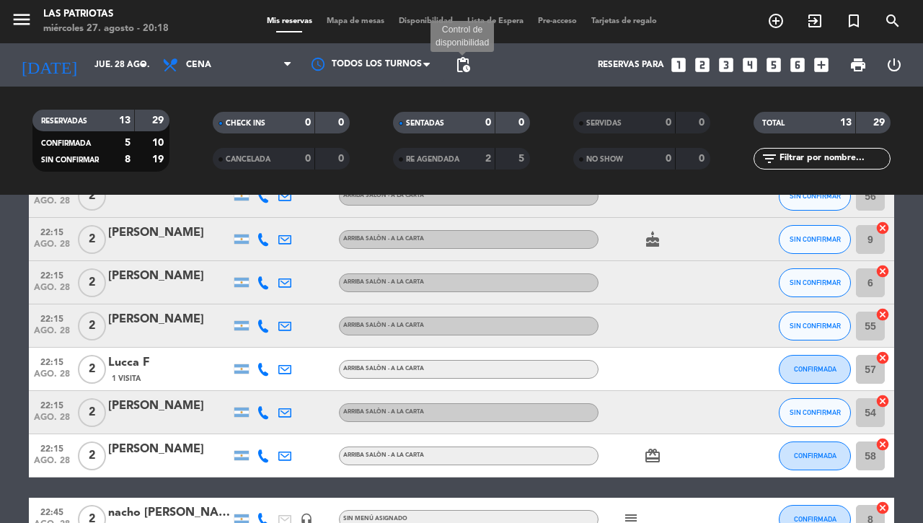
click at [459, 62] on span "pending_actions" at bounding box center [462, 64] width 17 height 17
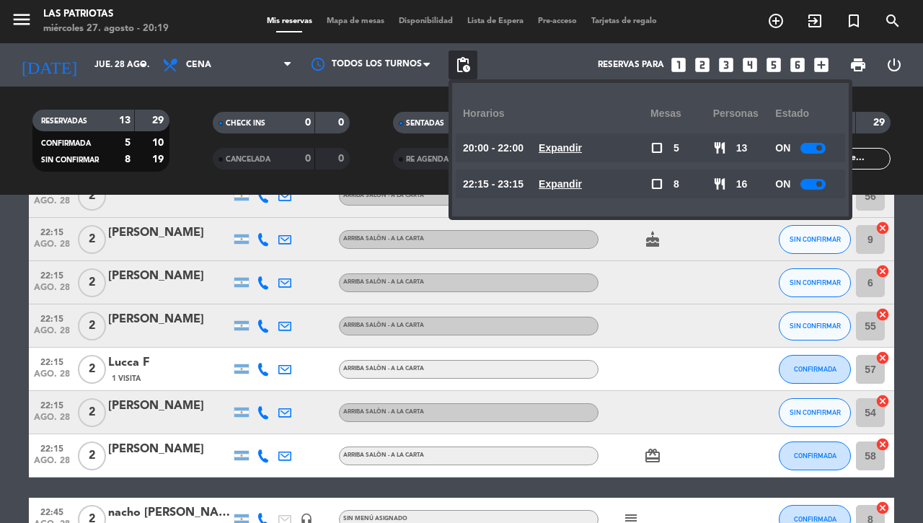
click at [1, 299] on bookings-row "20:00 ago. 28 2 [PERSON_NAME] 1 Visita ARRIBA SALÒN - A LA CARTA CONFIRMADA 8 c…" at bounding box center [461, 229] width 923 height 623
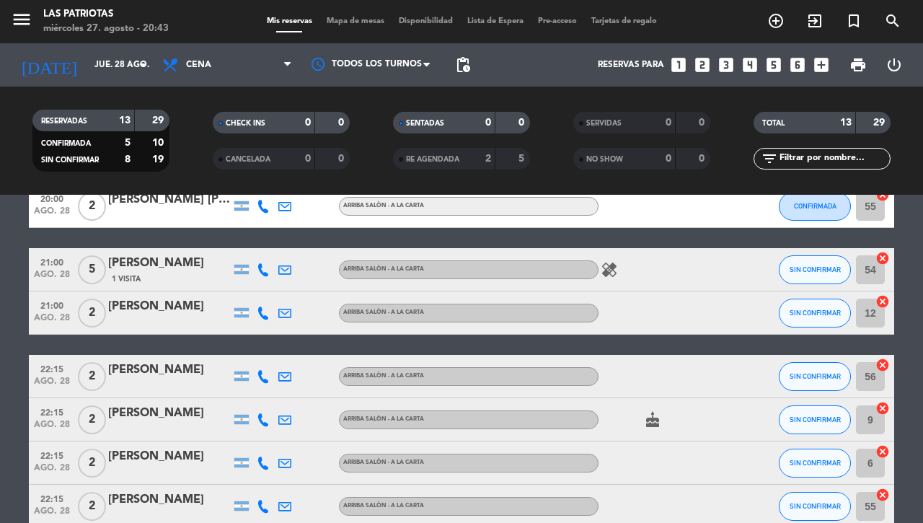
scroll to position [0, 0]
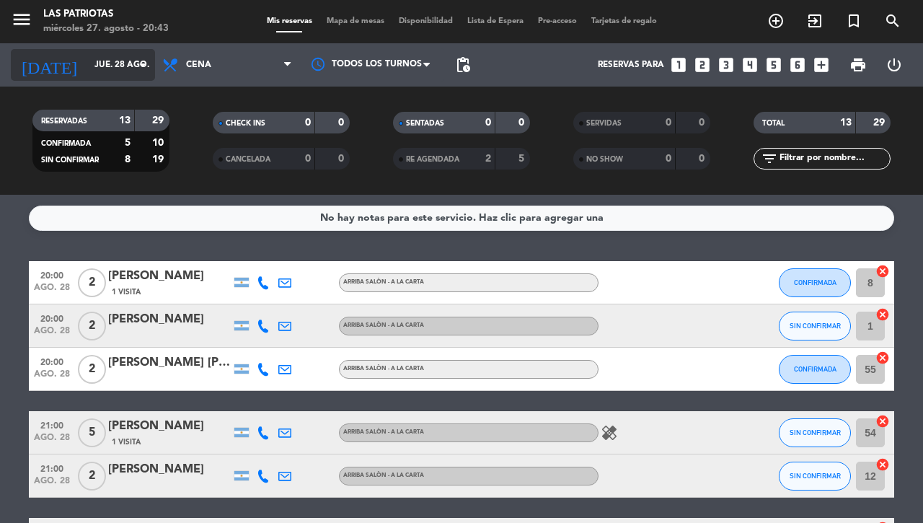
click at [100, 67] on input "jue. 28 ago." at bounding box center [144, 65] width 115 height 25
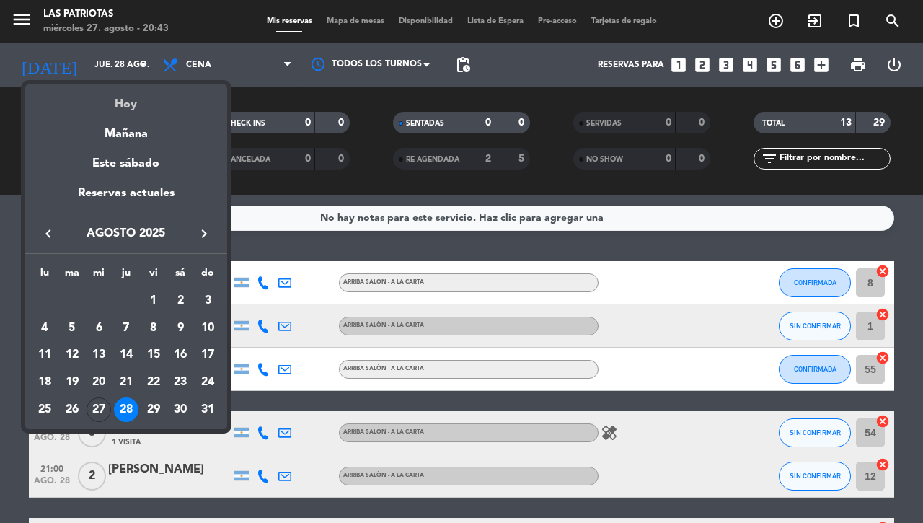
click at [123, 101] on div "Hoy" at bounding box center [126, 99] width 202 height 30
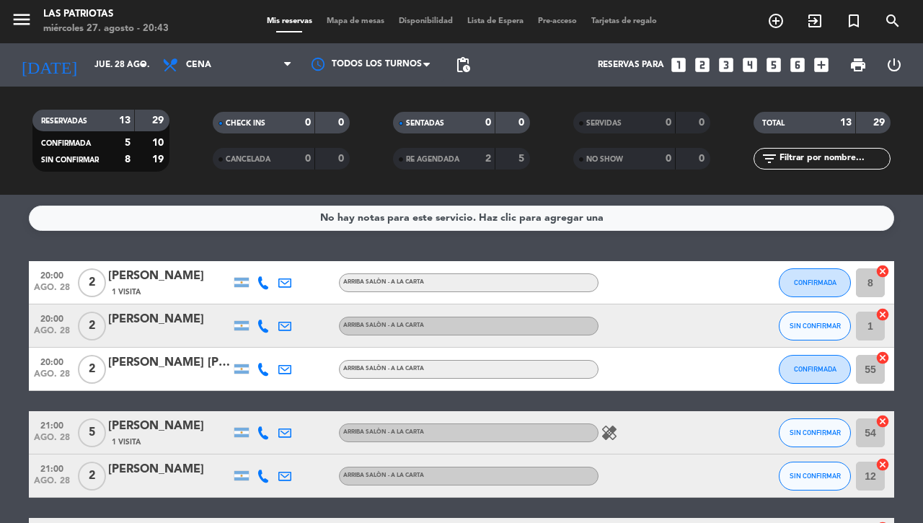
type input "mié. 27 ago."
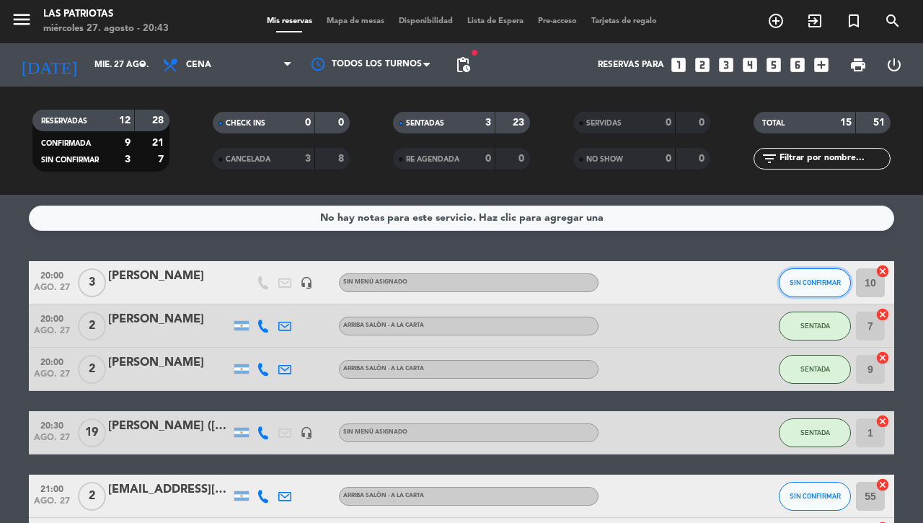
click at [795, 286] on span "SIN CONFIRMAR" at bounding box center [815, 282] width 51 height 8
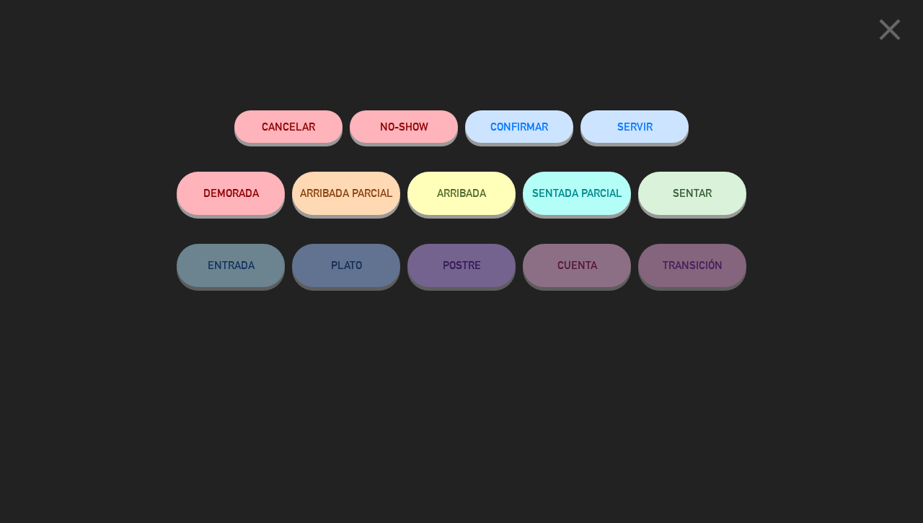
click at [696, 198] on span "SENTAR" at bounding box center [692, 193] width 39 height 12
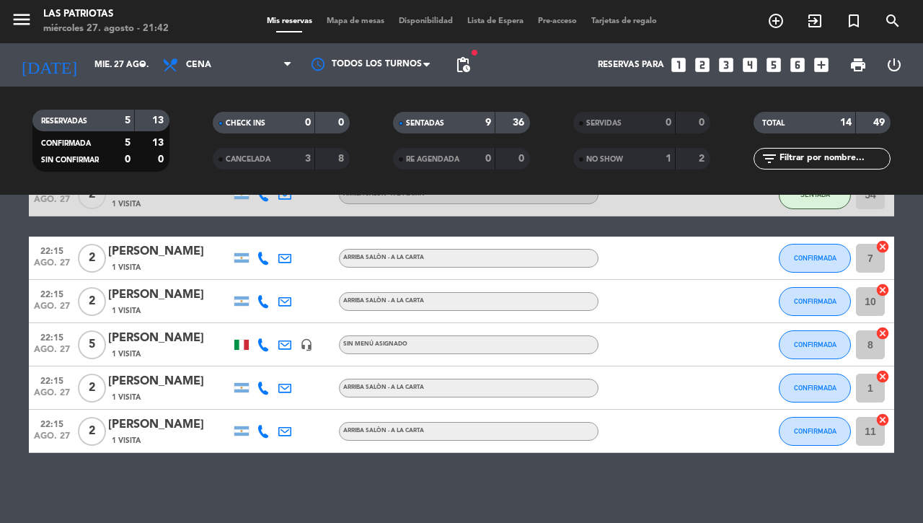
scroll to position [477, 0]
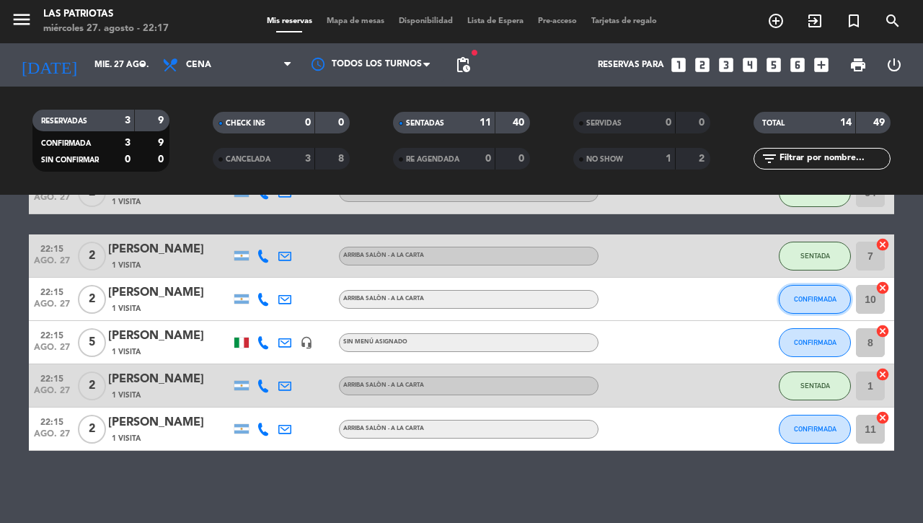
click at [806, 304] on button "CONFIRMADA" at bounding box center [815, 299] width 72 height 29
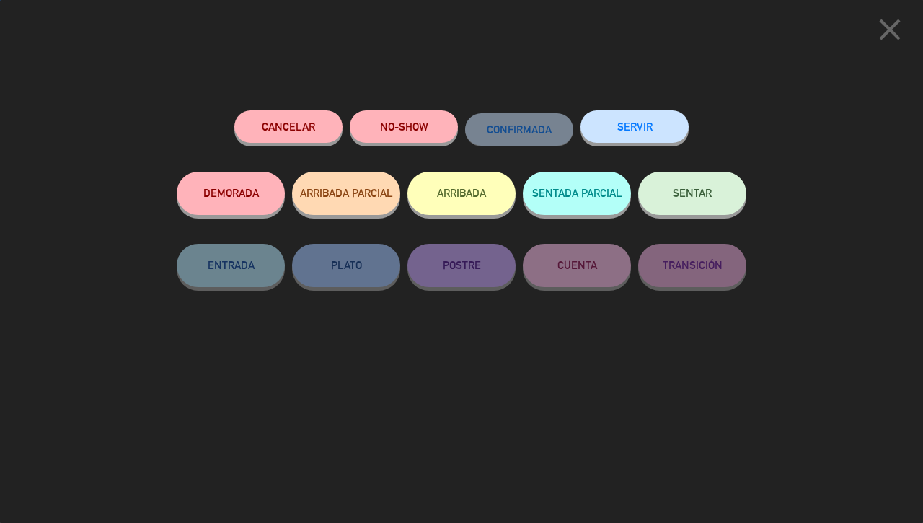
click at [697, 204] on button "SENTAR" at bounding box center [692, 193] width 108 height 43
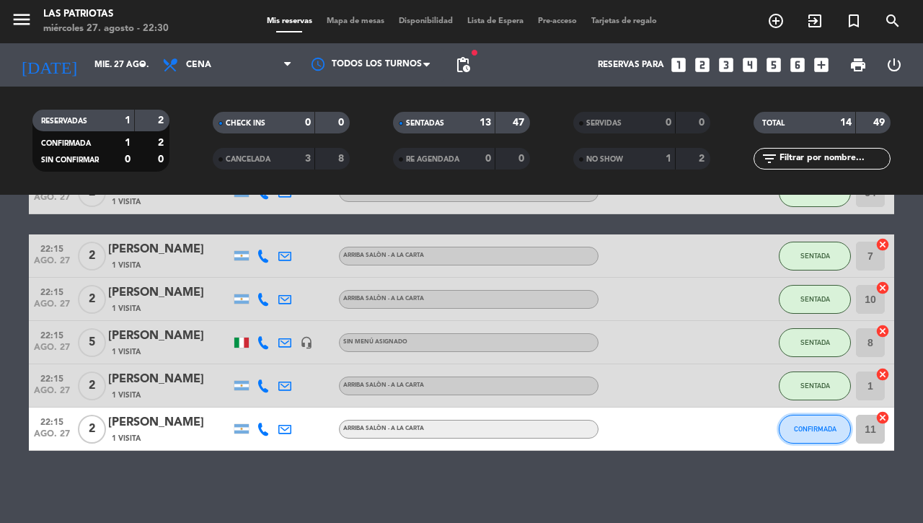
click at [808, 426] on span "CONFIRMADA" at bounding box center [815, 429] width 43 height 8
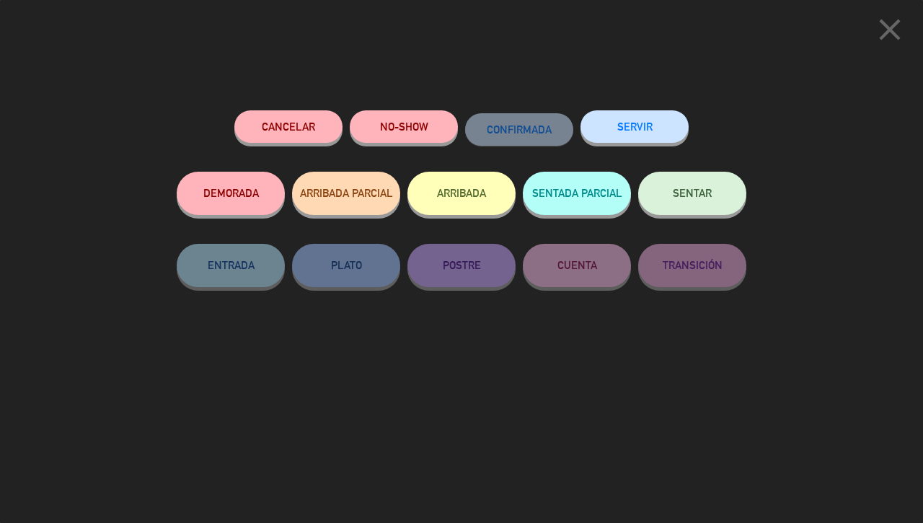
click at [411, 124] on button "NO-SHOW" at bounding box center [404, 126] width 108 height 32
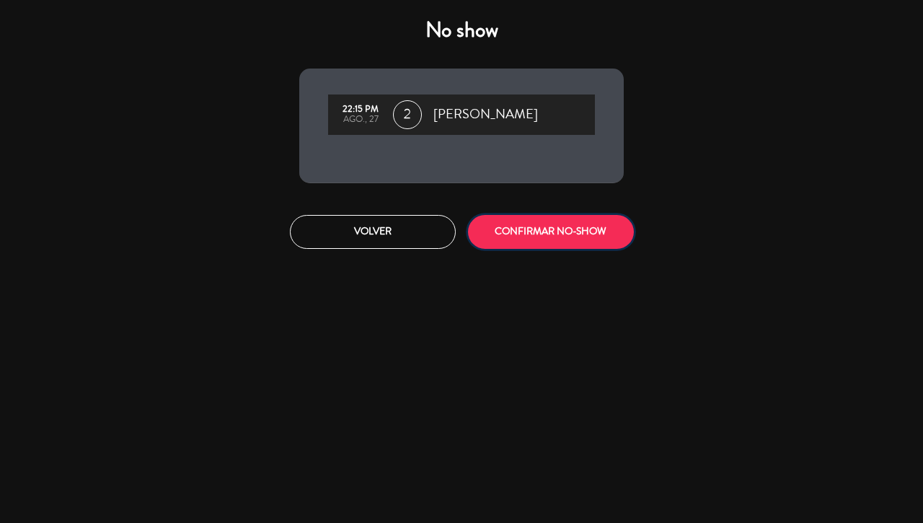
click at [534, 225] on button "CONFIRMAR NO-SHOW" at bounding box center [551, 232] width 166 height 34
